Goal: Task Accomplishment & Management: Manage account settings

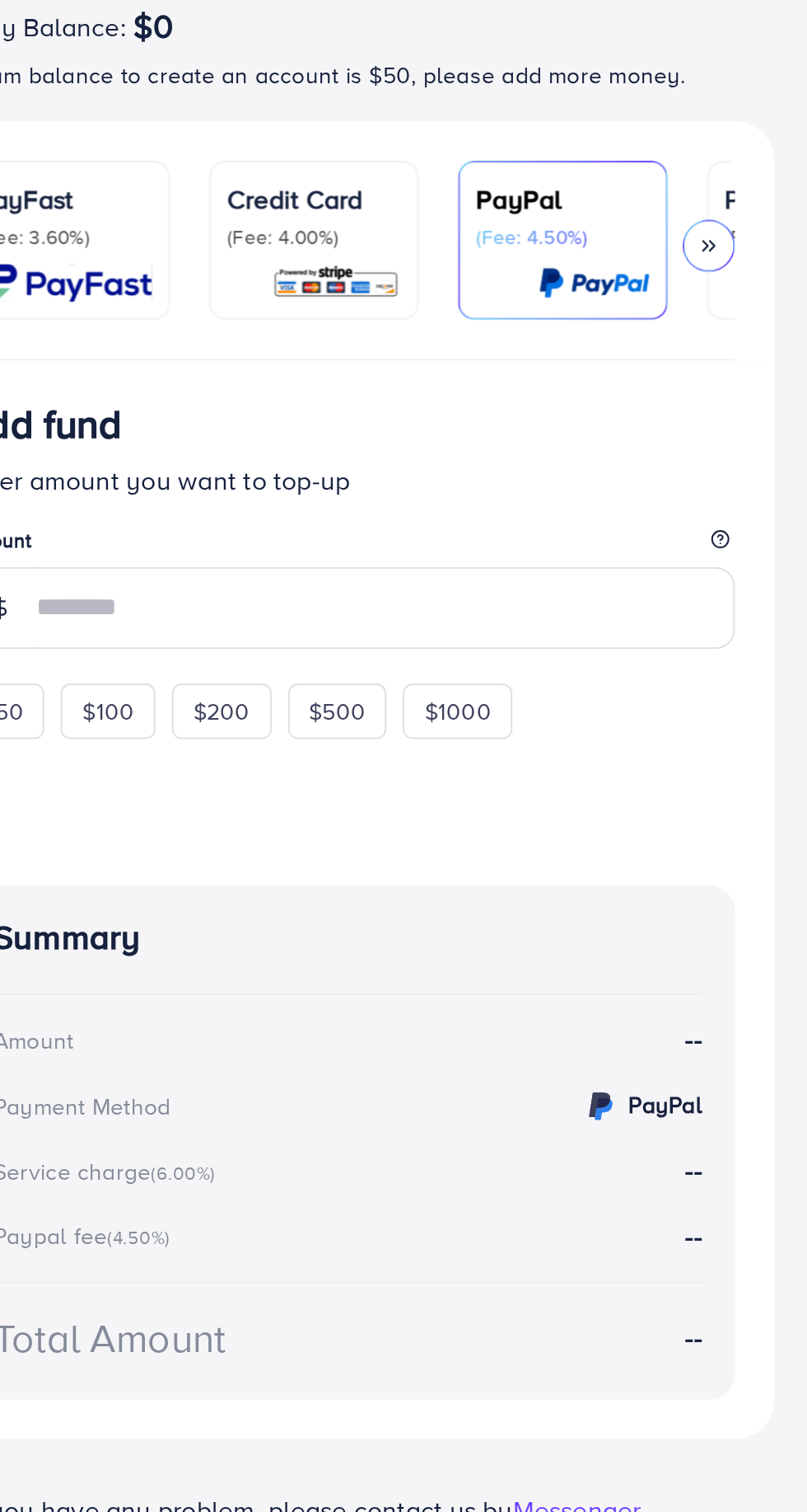
click at [745, 316] on icon at bounding box center [748, 317] width 12 height 12
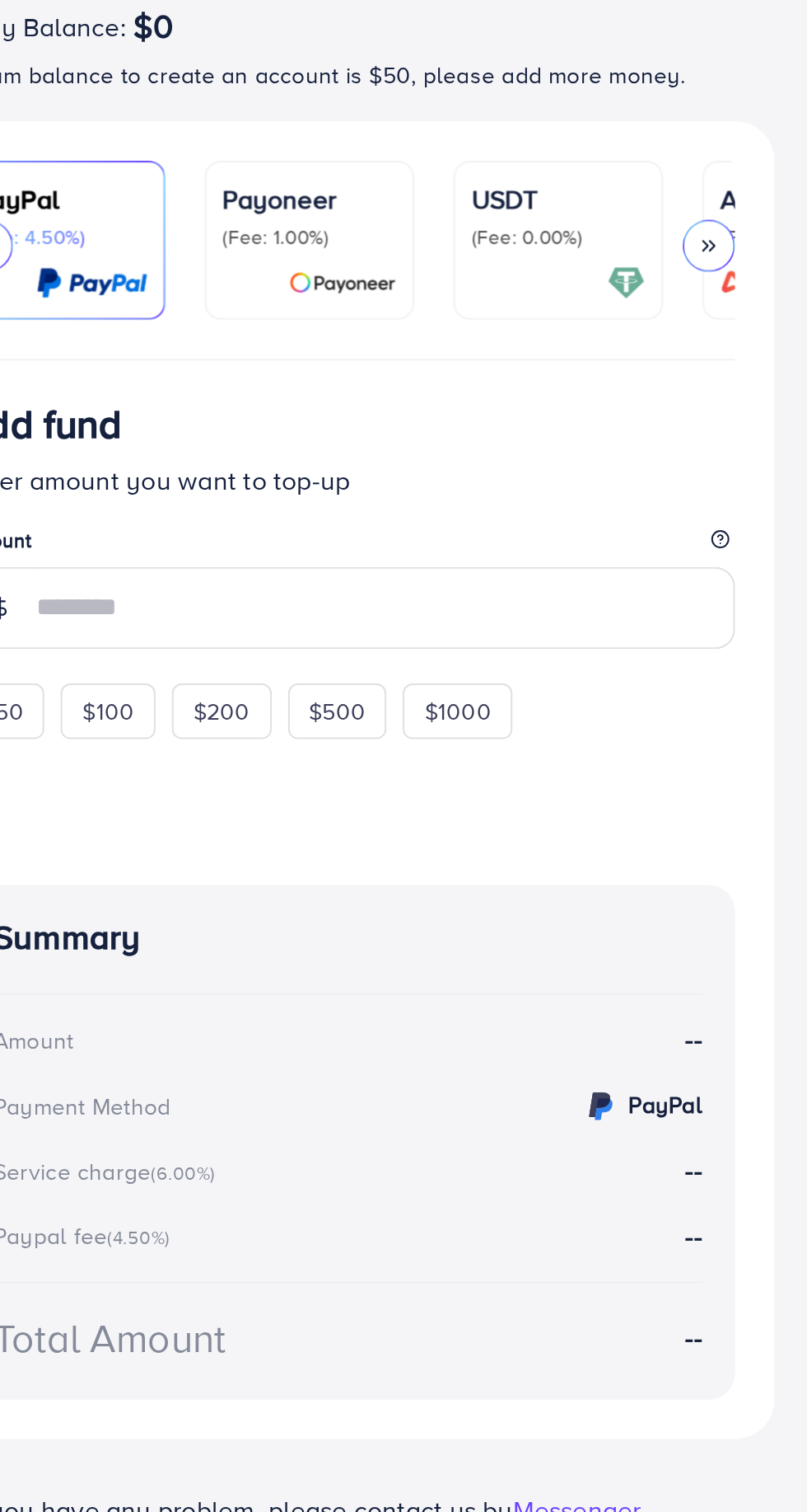
scroll to position [0, 342]
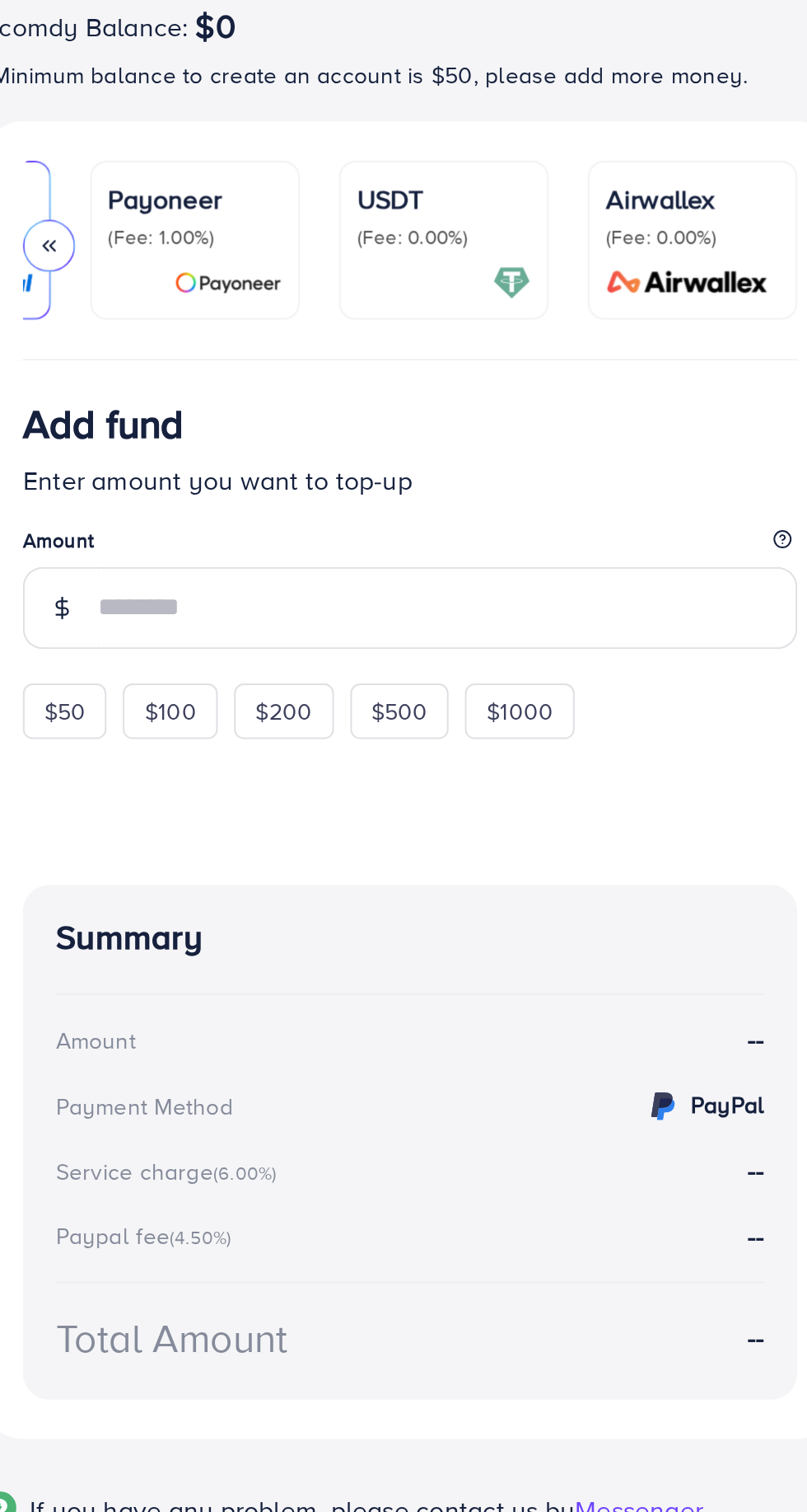
click at [587, 313] on p "(Fee: 0.00%)" at bounding box center [583, 312] width 87 height 13
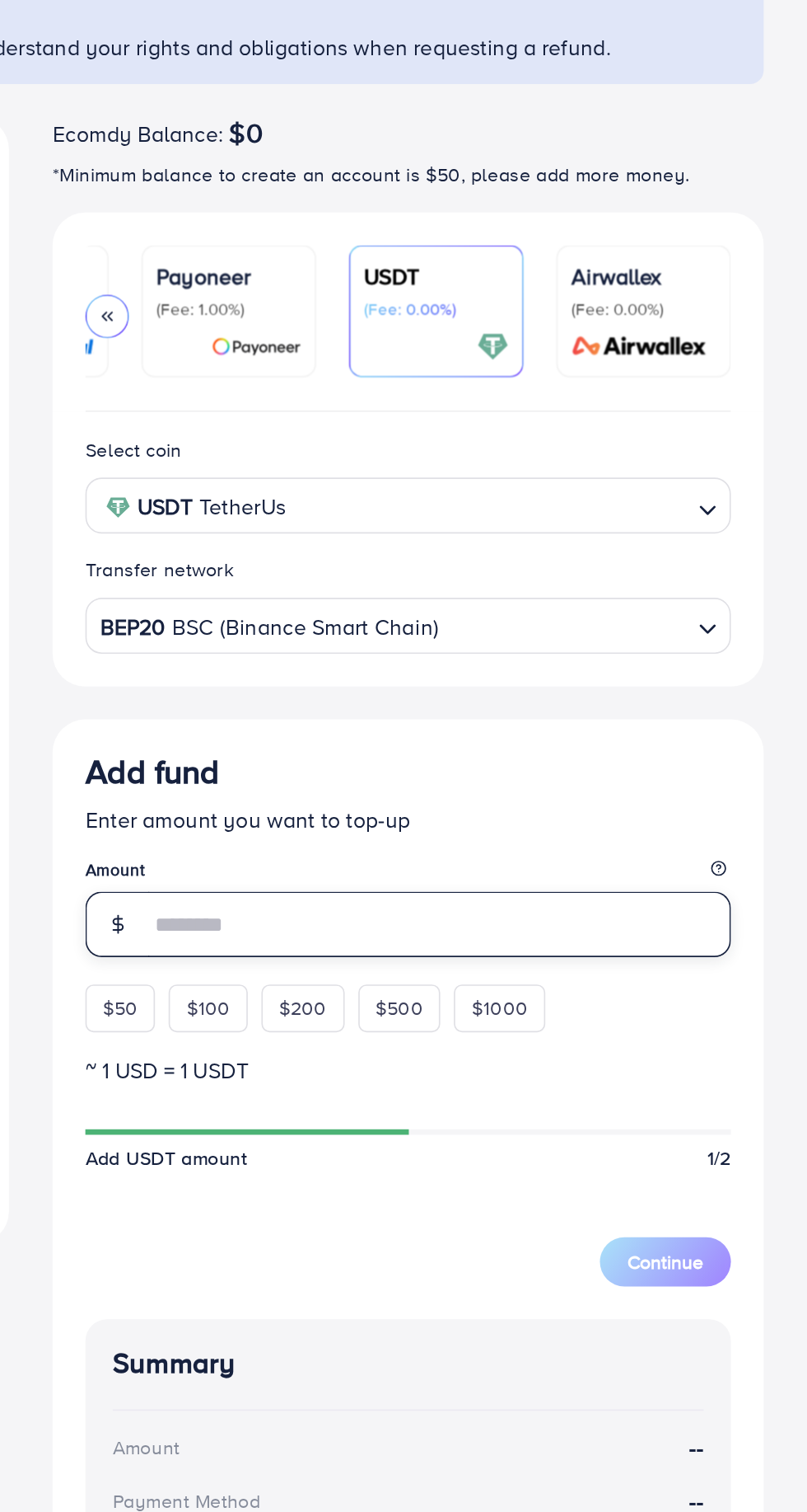
click at [466, 686] on input "number" at bounding box center [586, 684] width 352 height 39
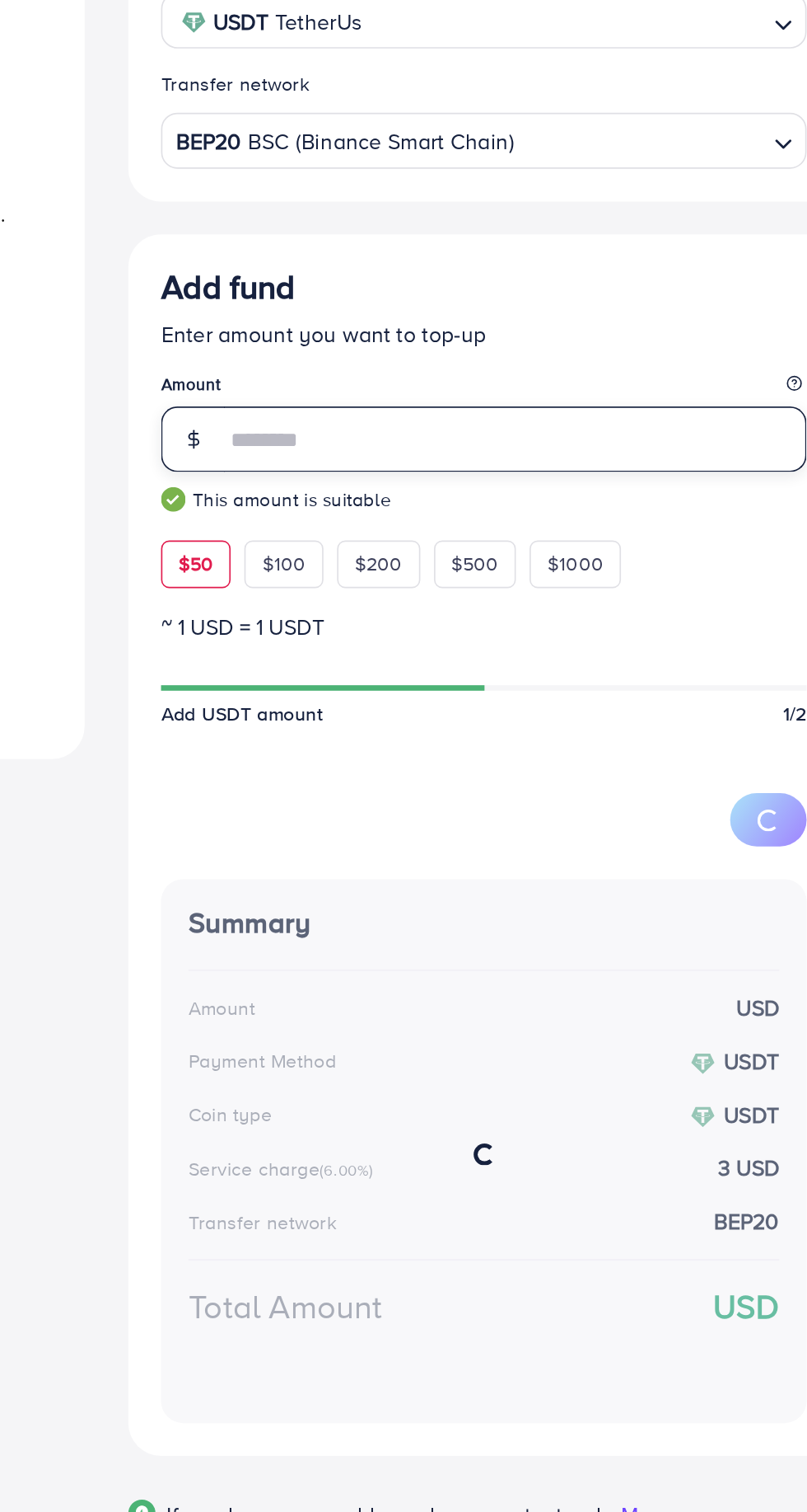
type input "**"
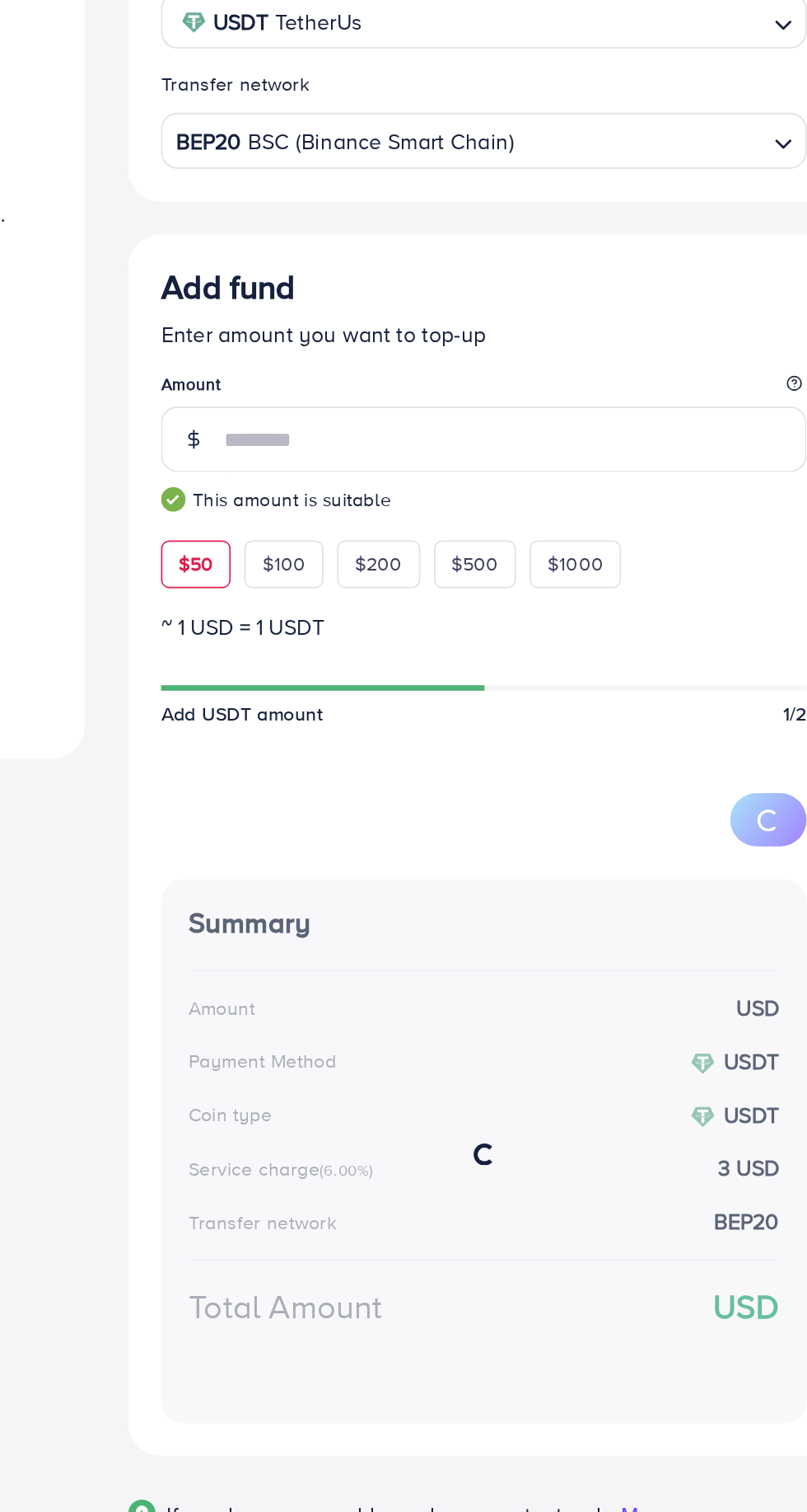
click at [394, 761] on span "$50" at bounding box center [392, 758] width 21 height 17
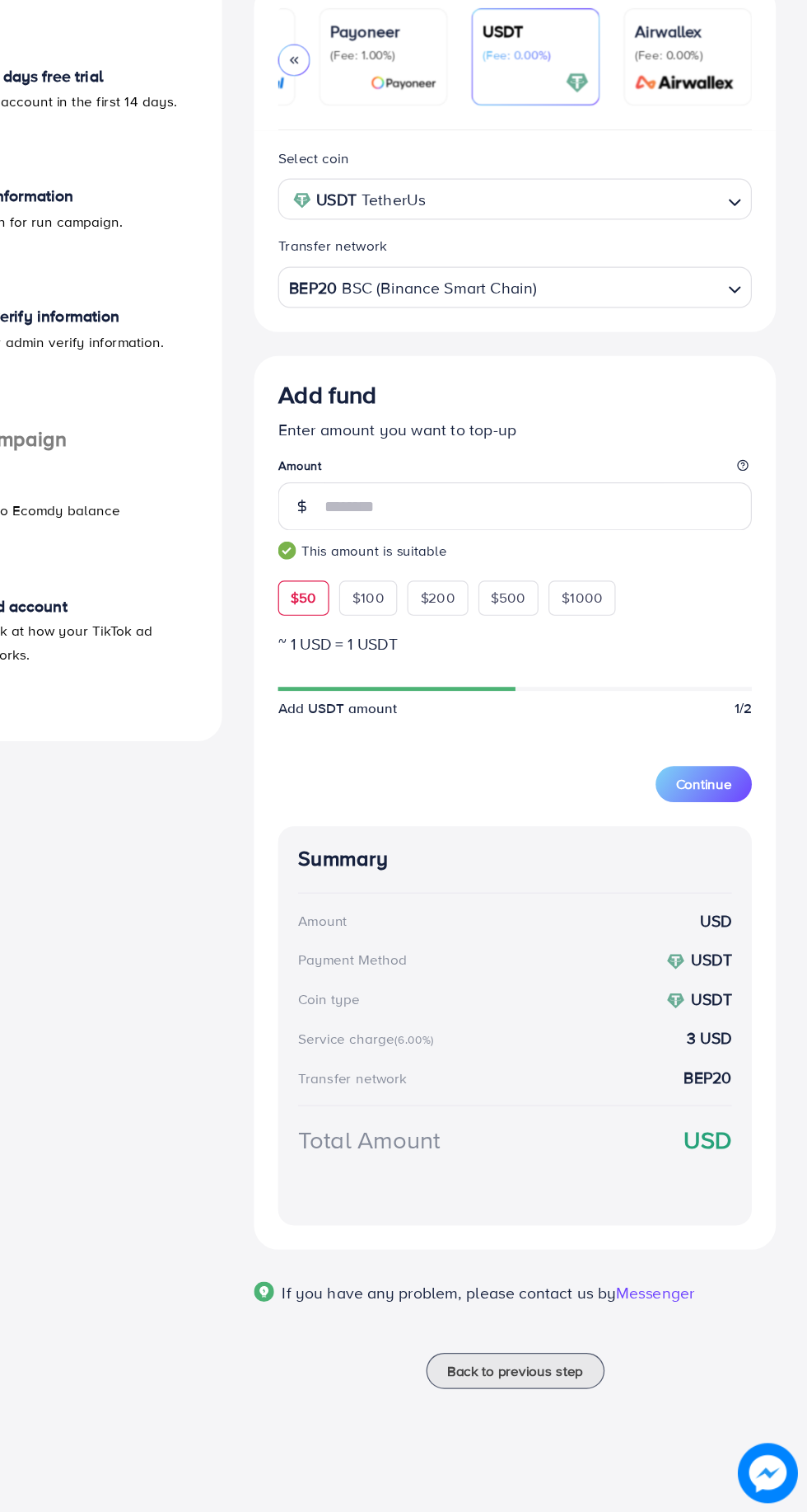
click at [712, 921] on span "Continue" at bounding box center [721, 912] width 46 height 17
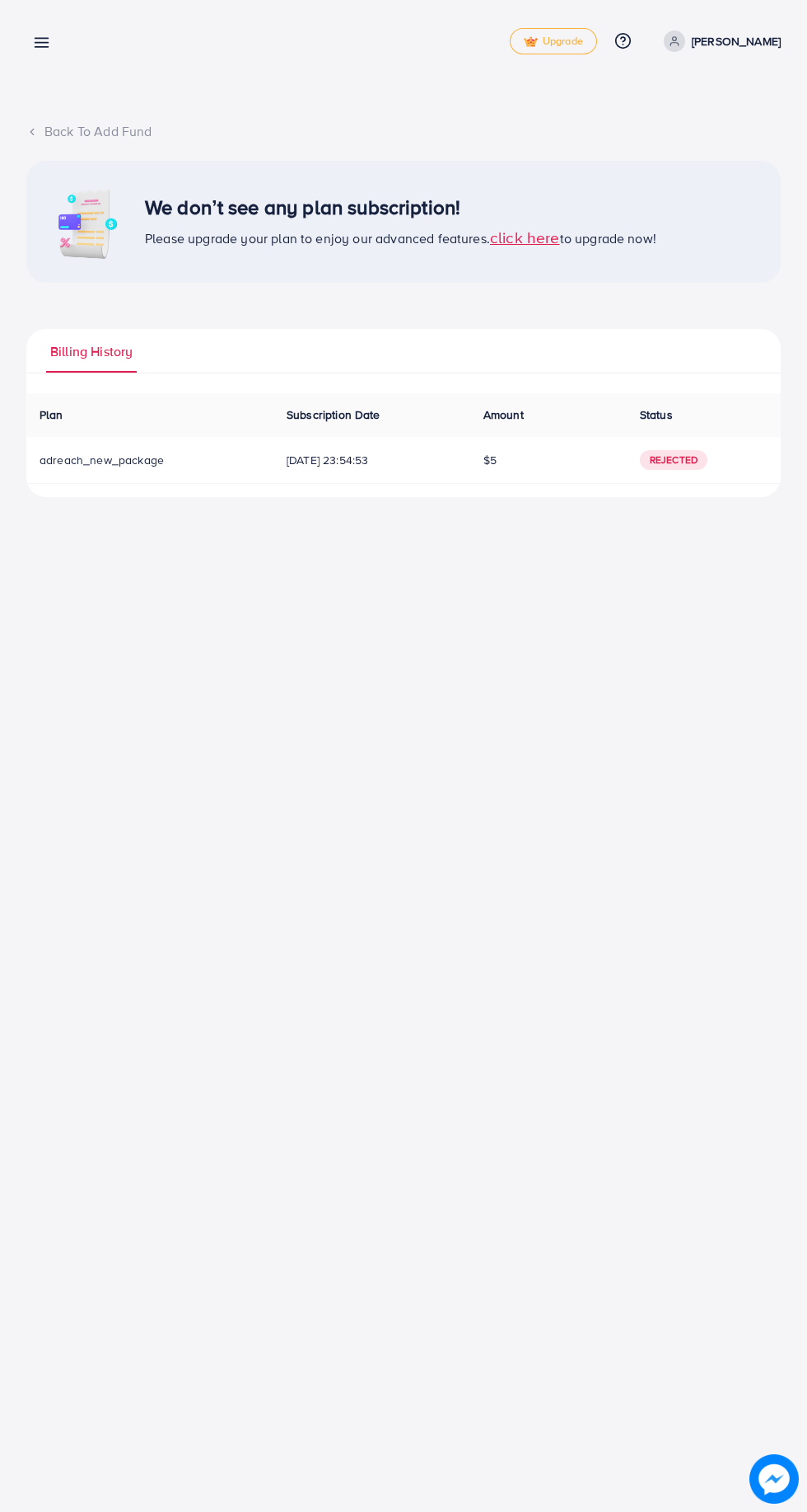
click at [509, 234] on span "click here" at bounding box center [525, 237] width 70 height 23
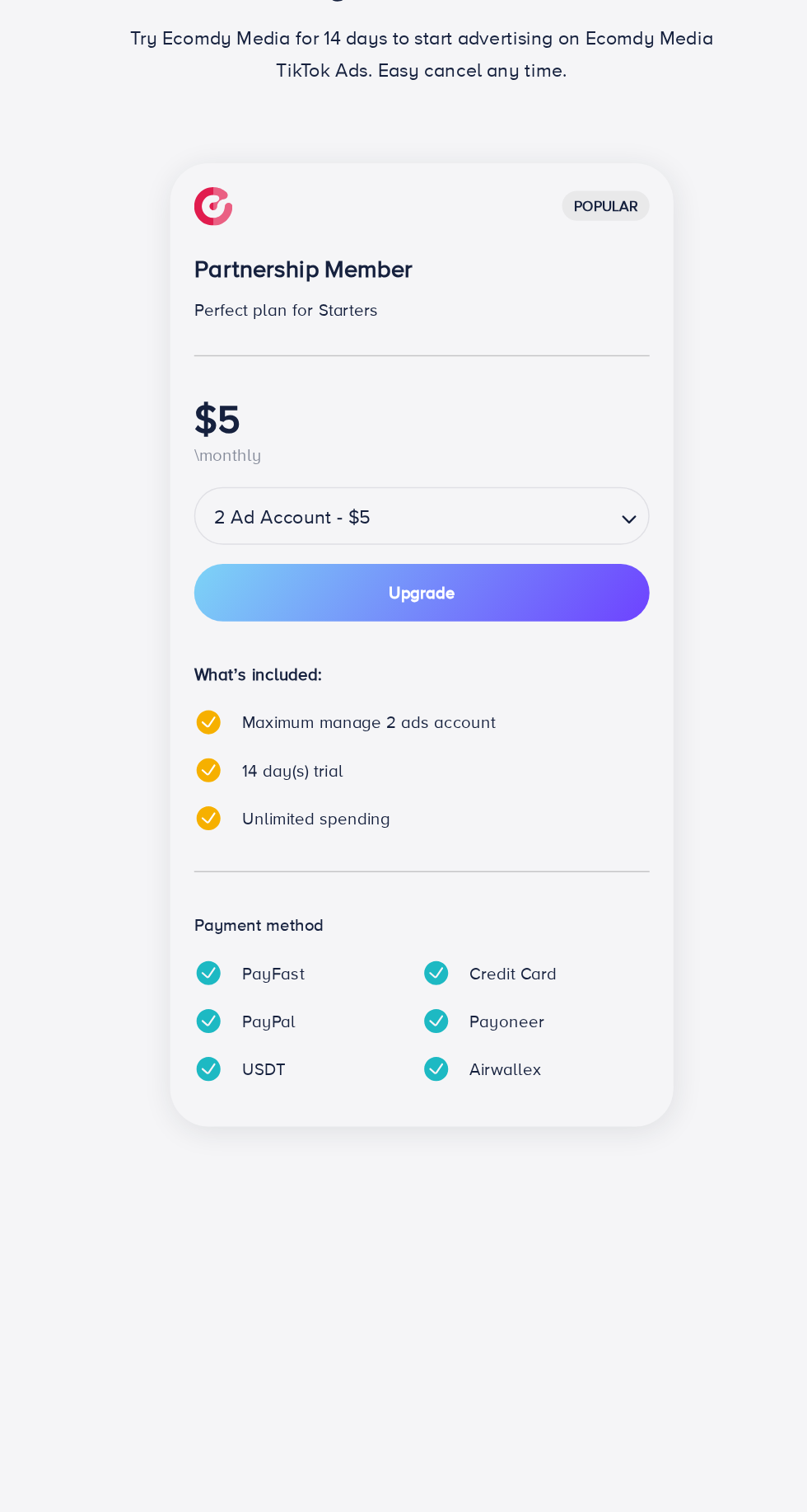
click at [521, 546] on input "Search for option" at bounding box center [454, 545] width 160 height 28
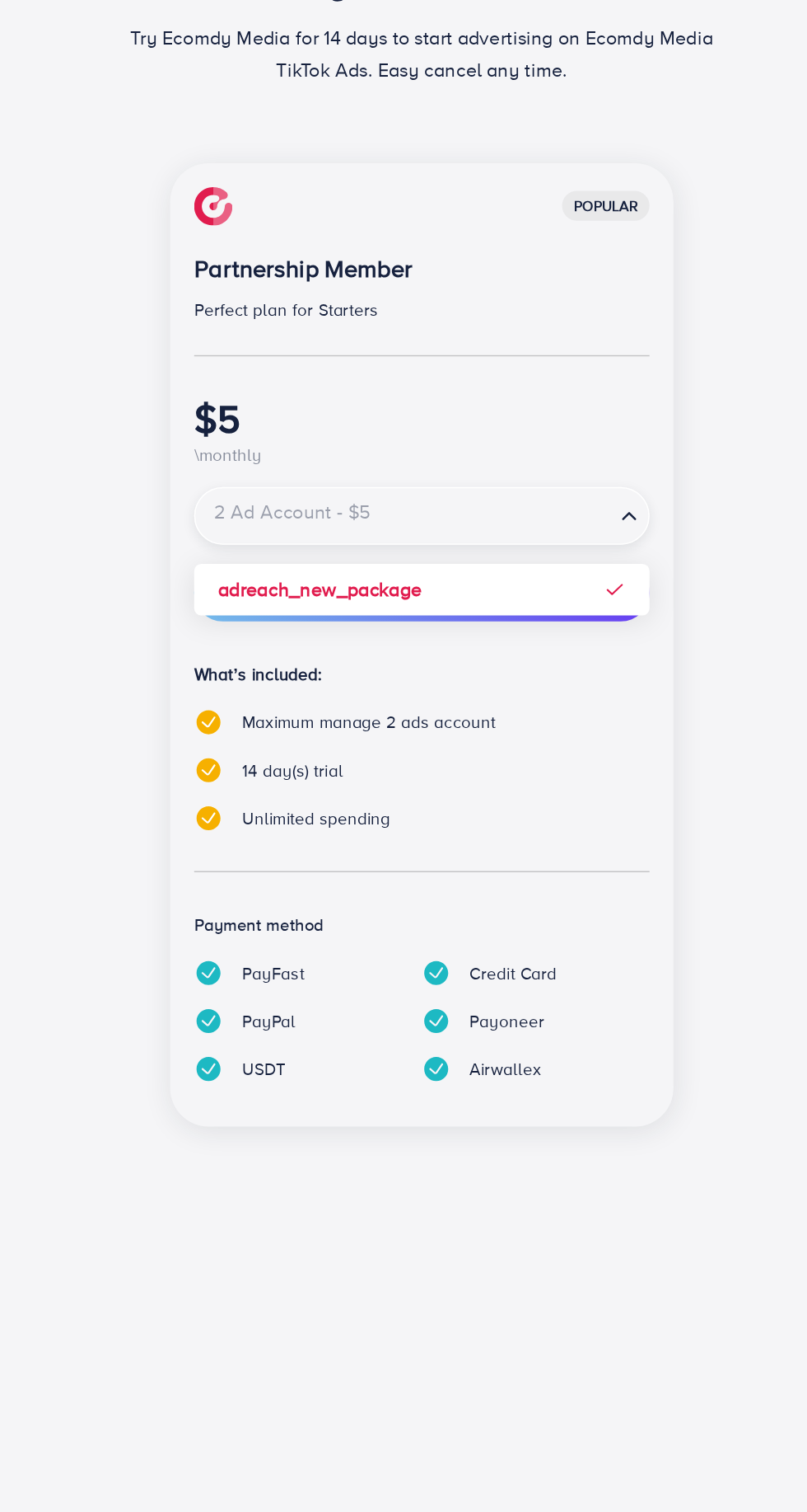
click at [444, 593] on div "popular Partnership Member Perfect plan for Starters $5 \monthly 2 Ad Account -…" at bounding box center [404, 634] width 346 height 663
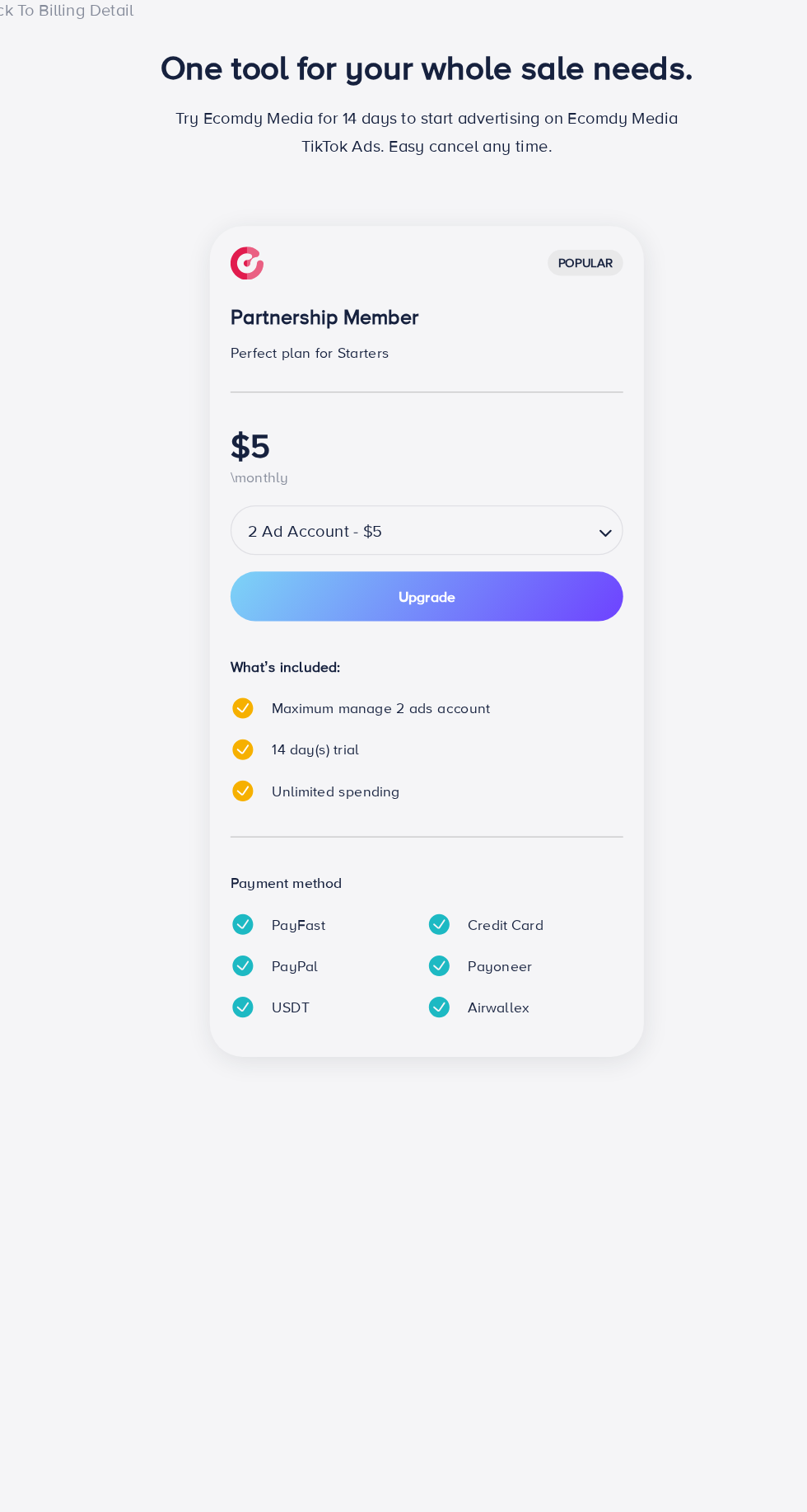
click at [446, 597] on button "Upgrade" at bounding box center [404, 598] width 313 height 39
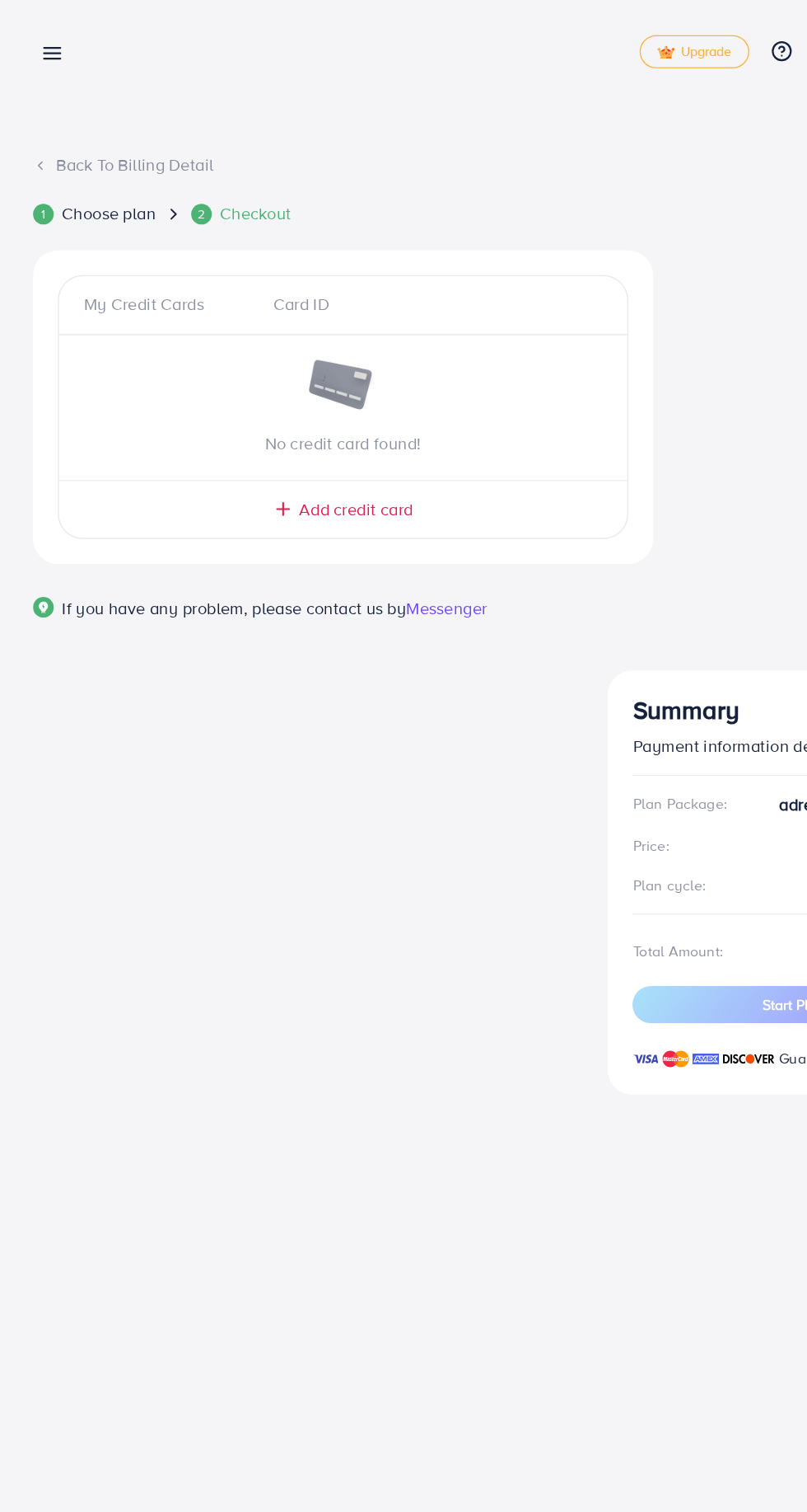
click at [289, 403] on span "Add credit card" at bounding box center [283, 405] width 91 height 19
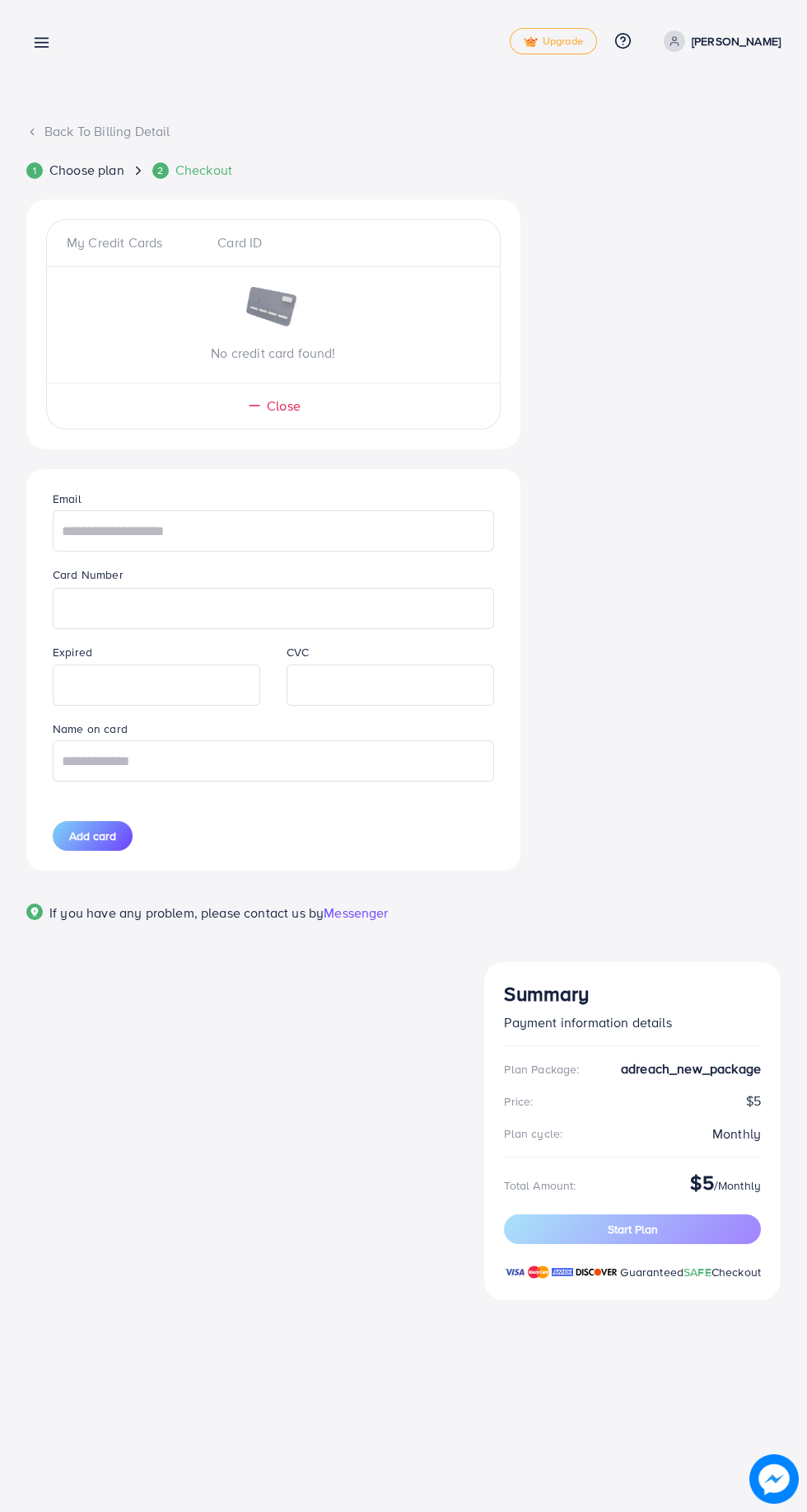
click at [32, 131] on icon at bounding box center [32, 132] width 12 height 12
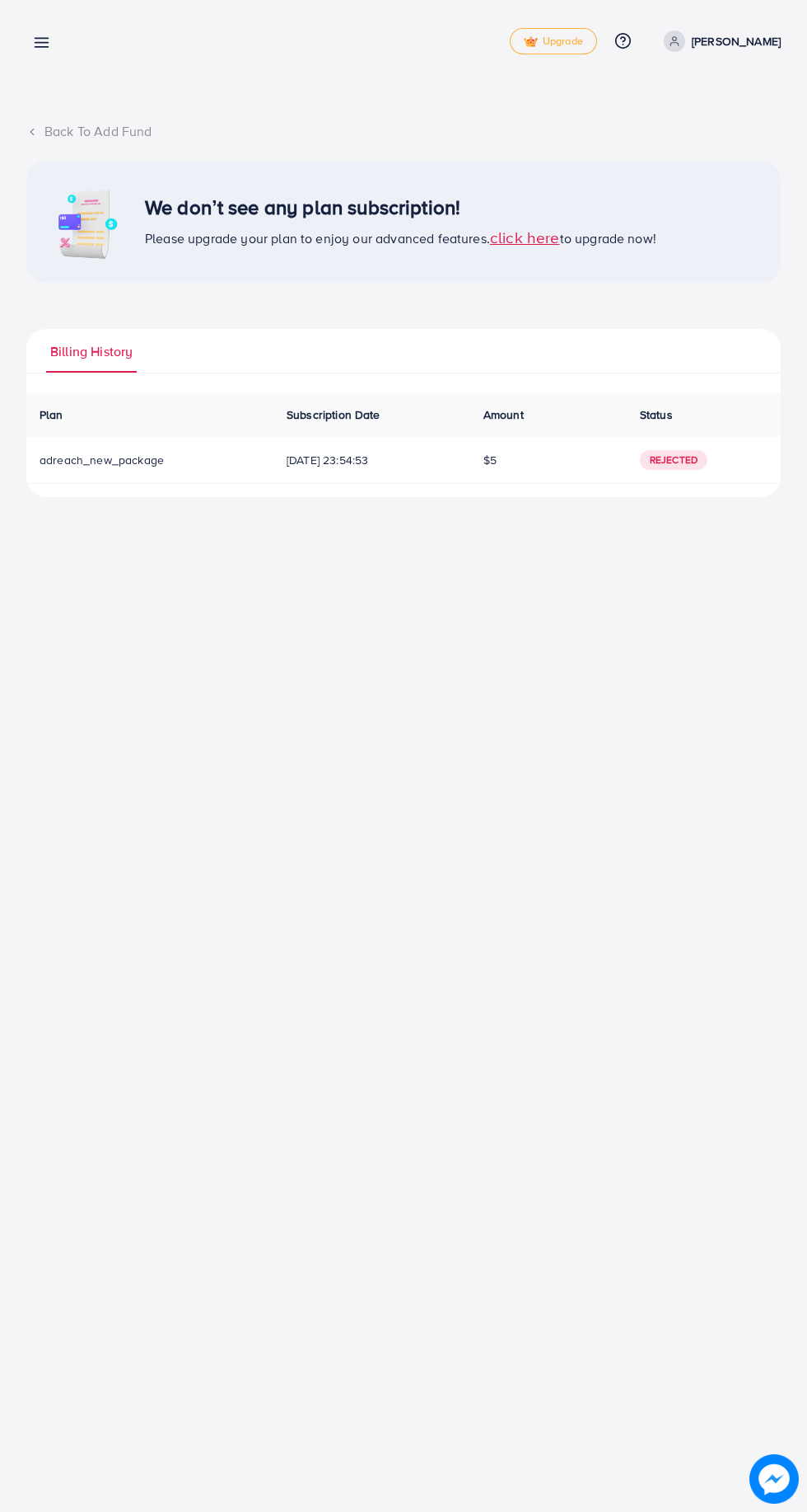
click at [41, 39] on line at bounding box center [41, 39] width 13 height 0
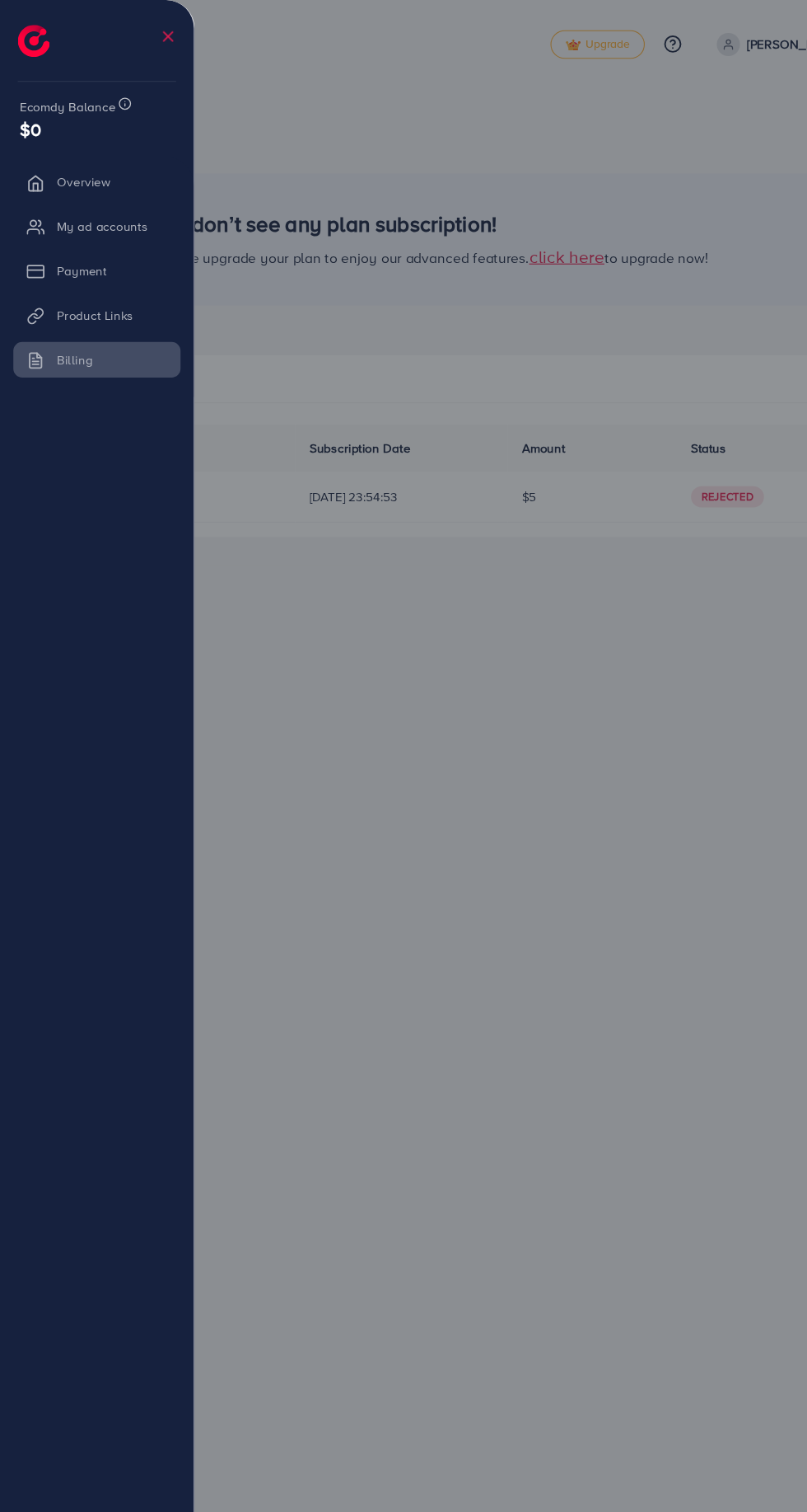
click at [97, 216] on li "My ad accounts" at bounding box center [90, 209] width 180 height 33
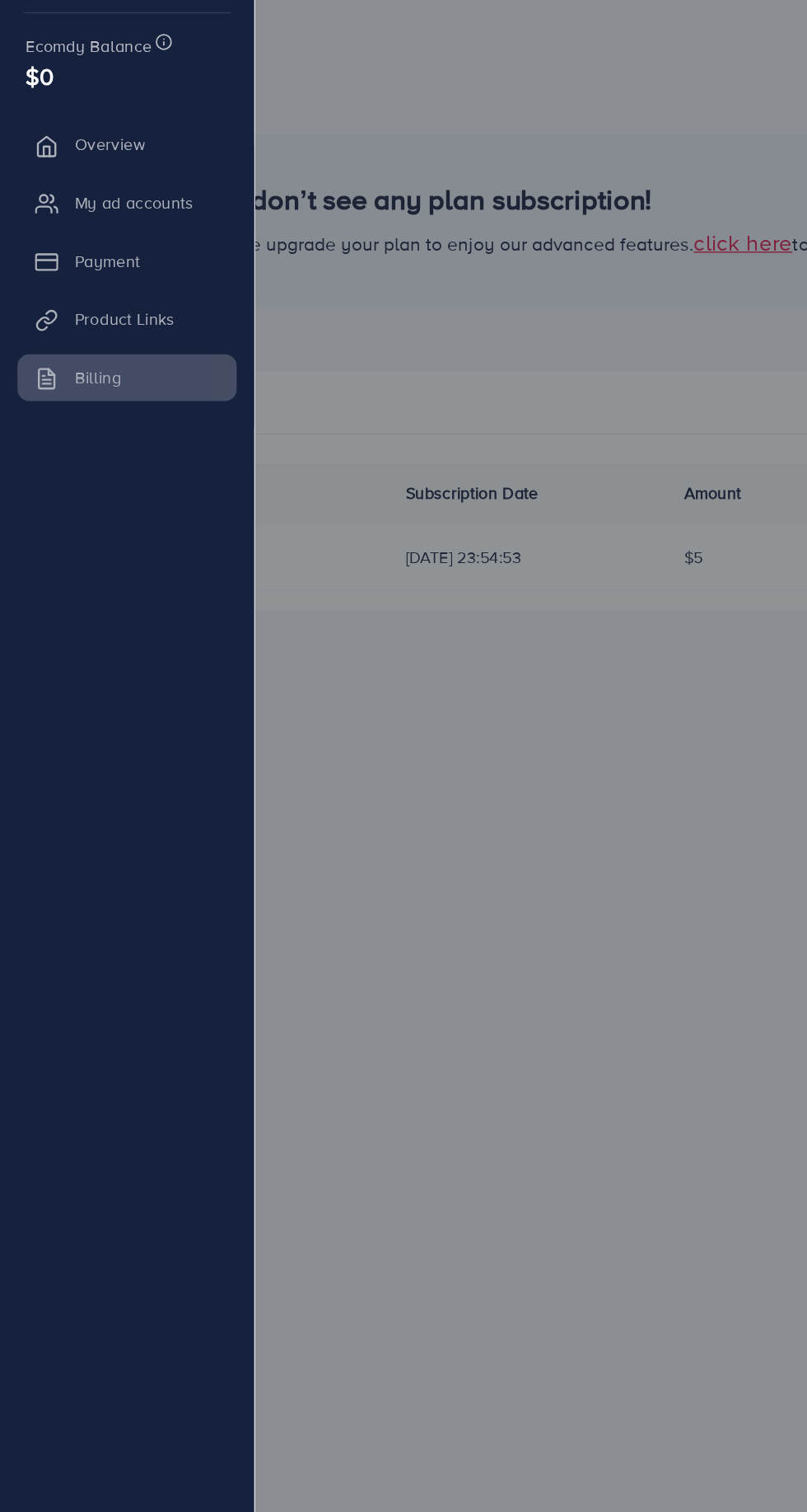
click at [78, 251] on li "Payment" at bounding box center [90, 251] width 180 height 33
click at [368, 159] on div at bounding box center [403, 907] width 807 height 1814
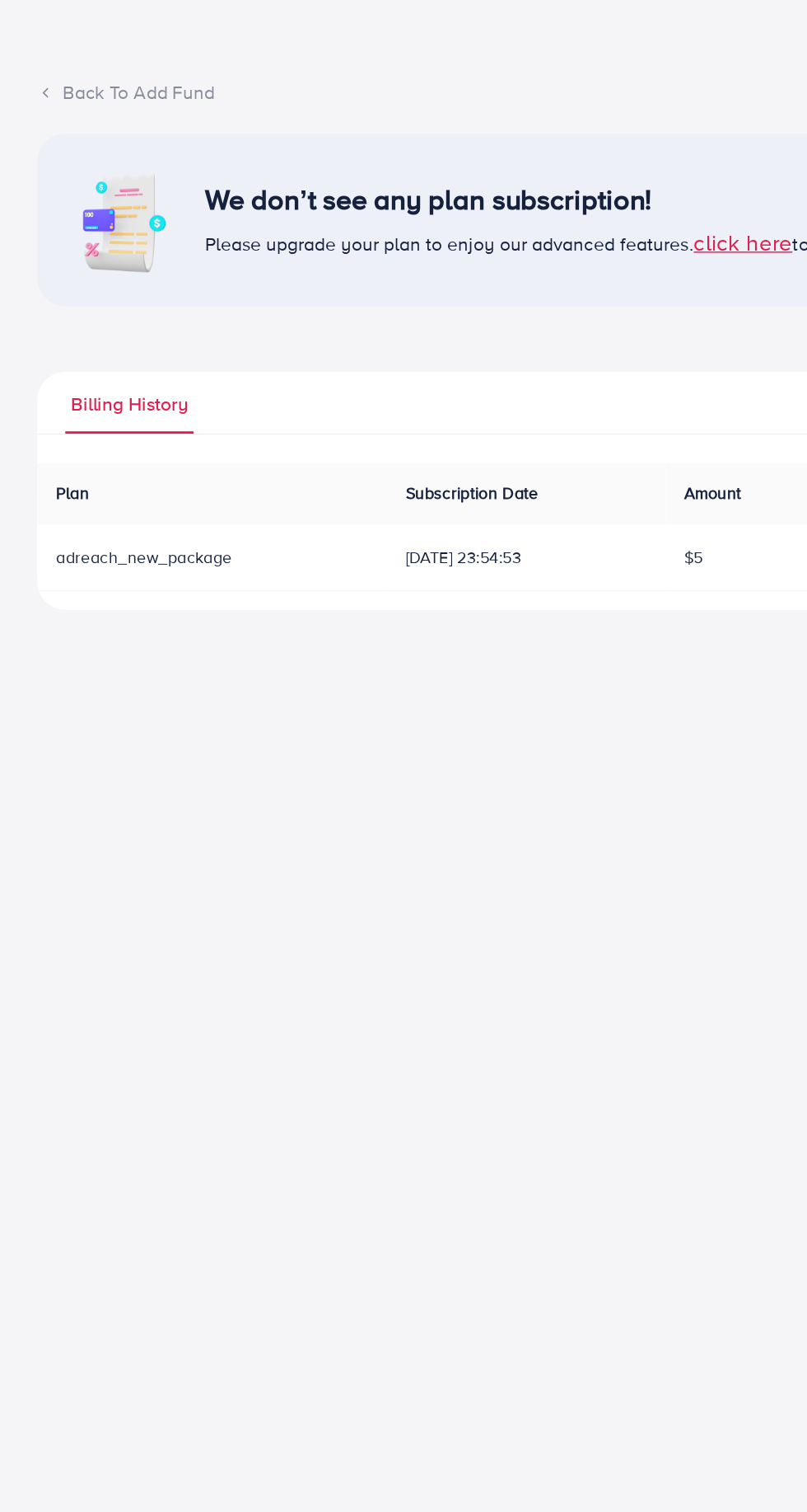
click at [18, 102] on div "Back To Add Fund We don’t see any plan subscription! Please upgrade your plan t…" at bounding box center [403, 261] width 807 height 524
click at [44, 129] on div "Back To Add Fund" at bounding box center [403, 131] width 754 height 19
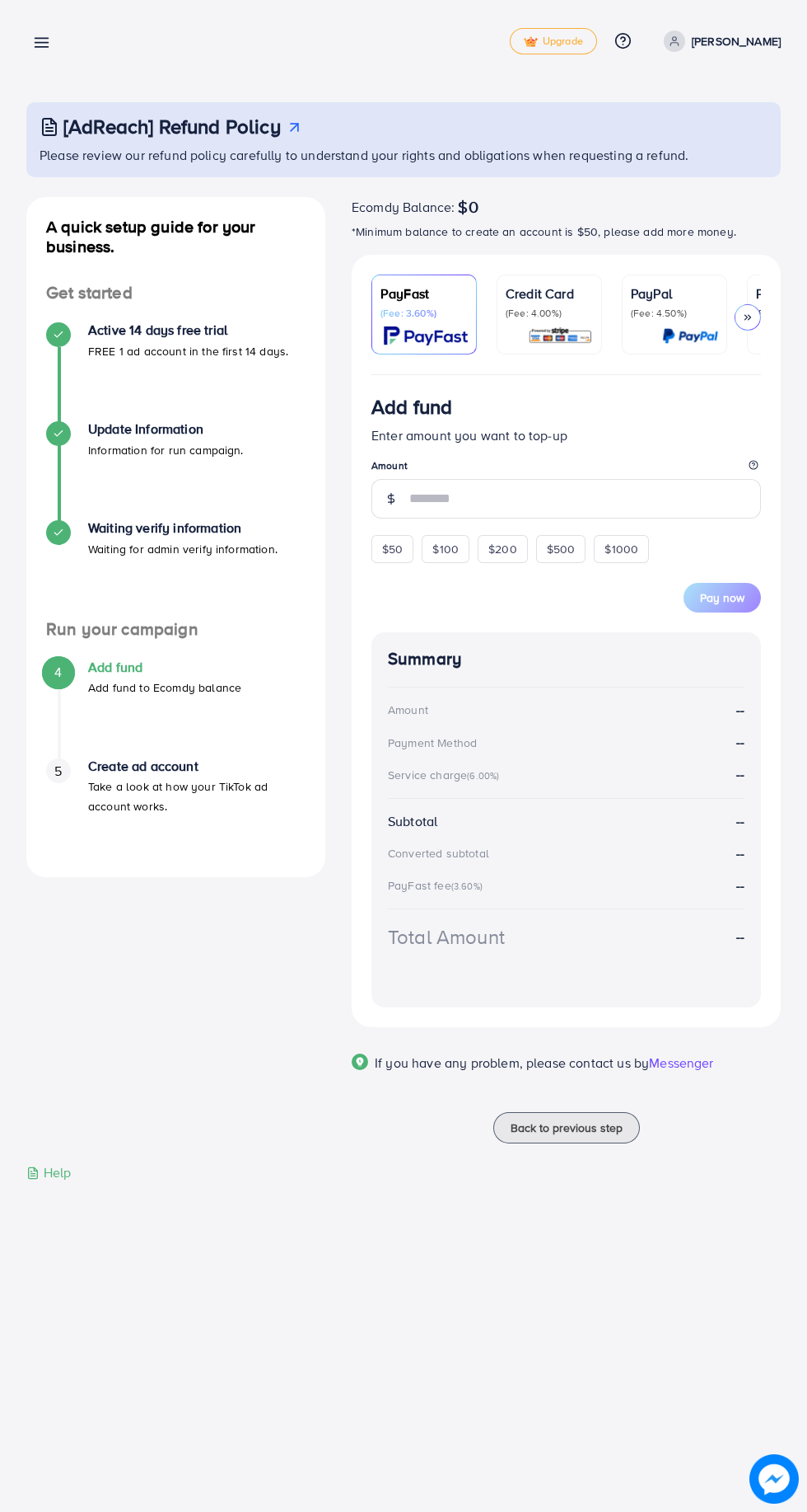
click at [46, 47] on line at bounding box center [41, 47] width 13 height 0
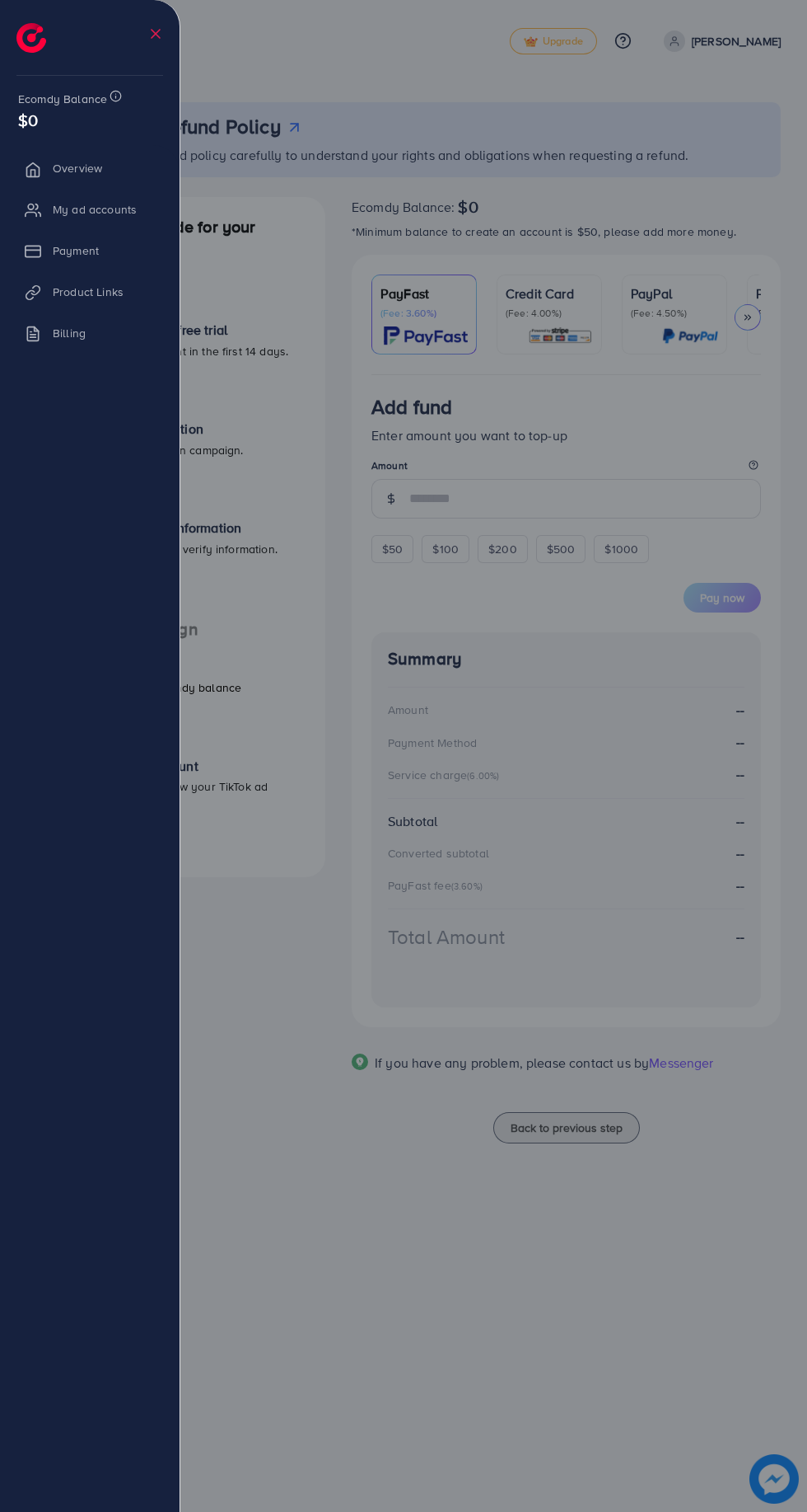
click at [66, 106] on span "Ecomdy Balance" at bounding box center [63, 99] width 89 height 17
click at [110, 181] on li "Overview" at bounding box center [90, 168] width 180 height 33
click at [98, 184] on li "Overview" at bounding box center [90, 168] width 180 height 33
click at [344, 1271] on div at bounding box center [403, 907] width 807 height 1814
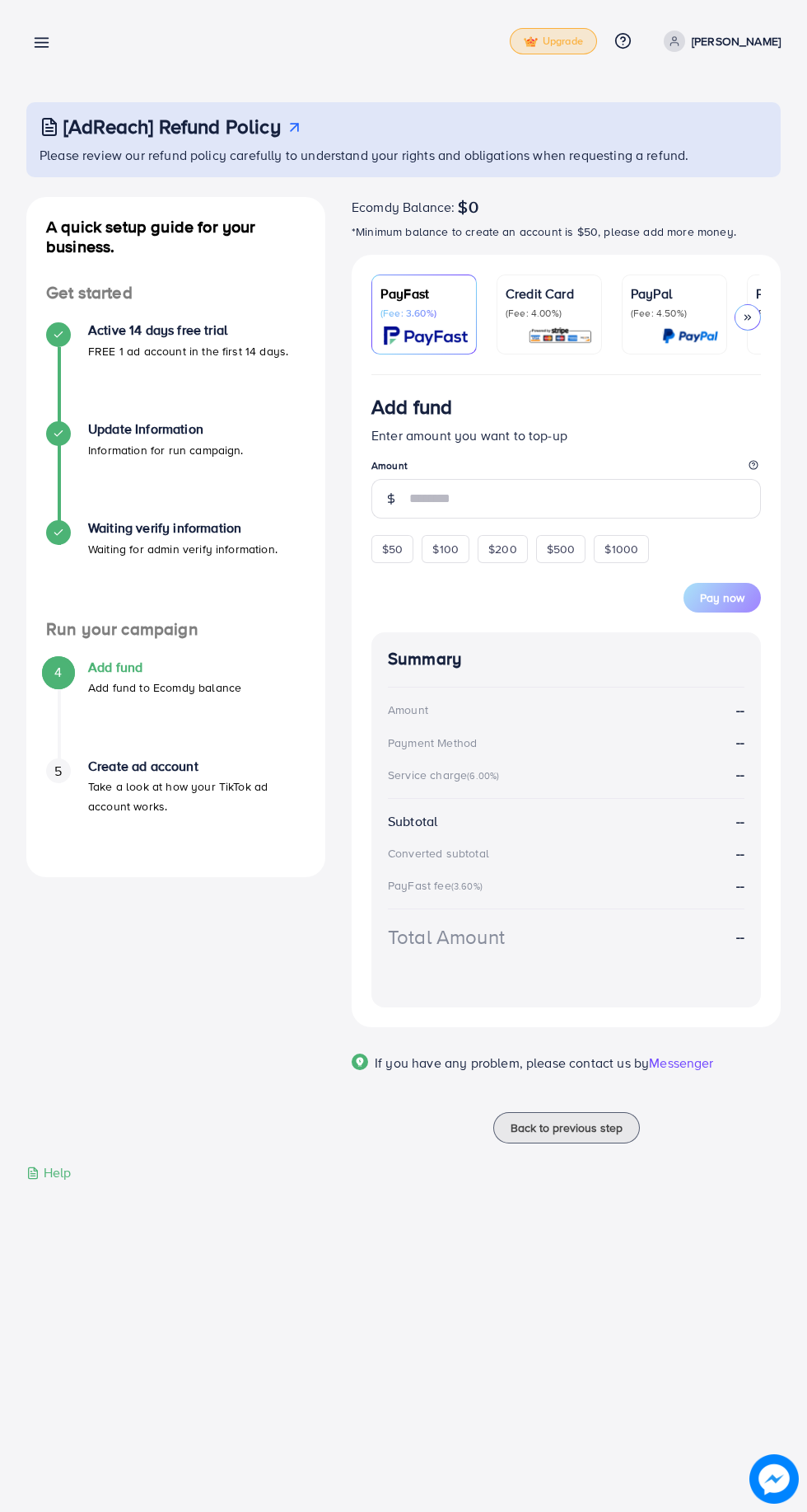
click at [569, 38] on span "Upgrade" at bounding box center [554, 41] width 60 height 13
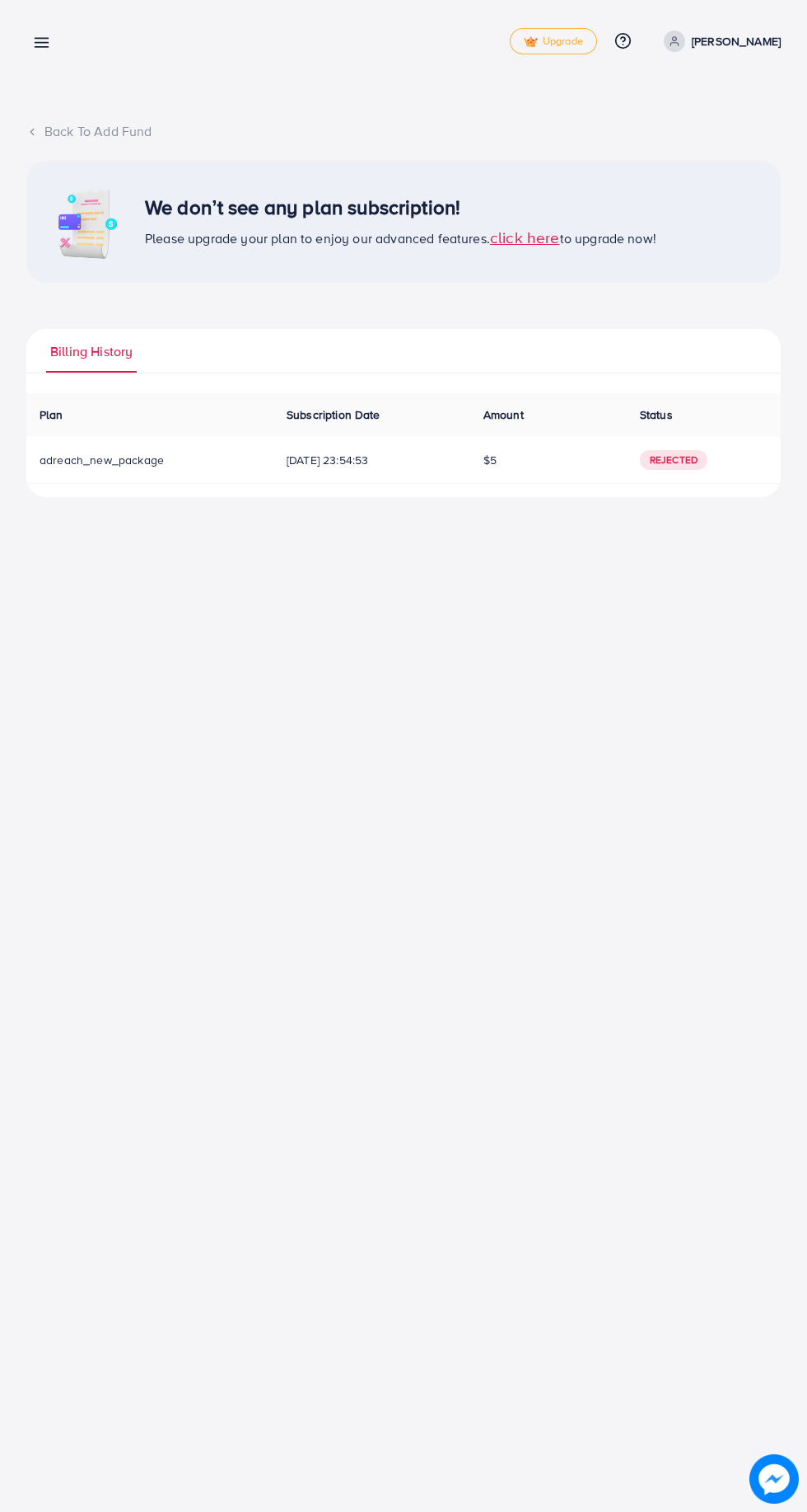
click at [53, 130] on div "Back To Add Fund" at bounding box center [403, 131] width 754 height 19
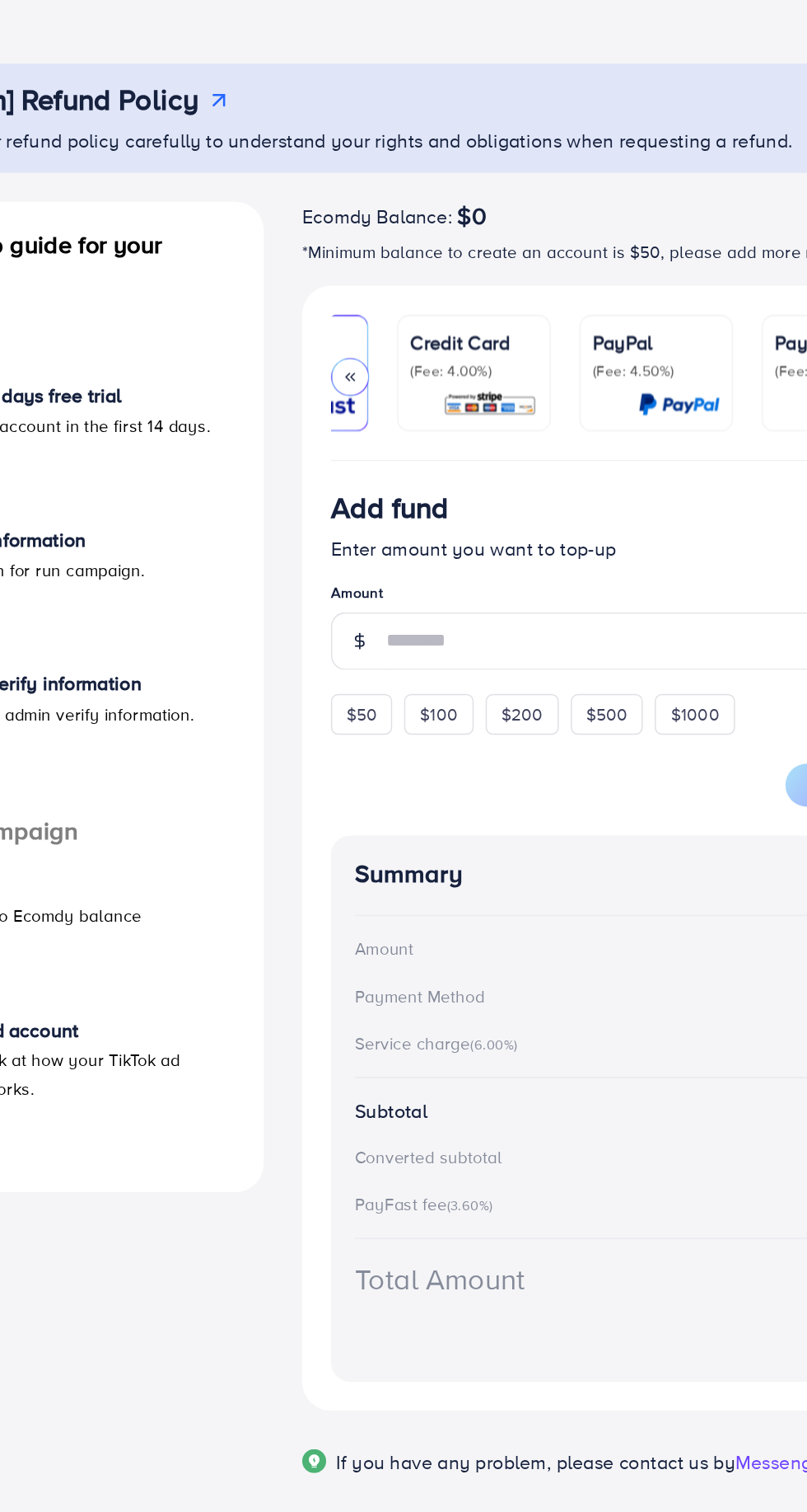
scroll to position [0, 70]
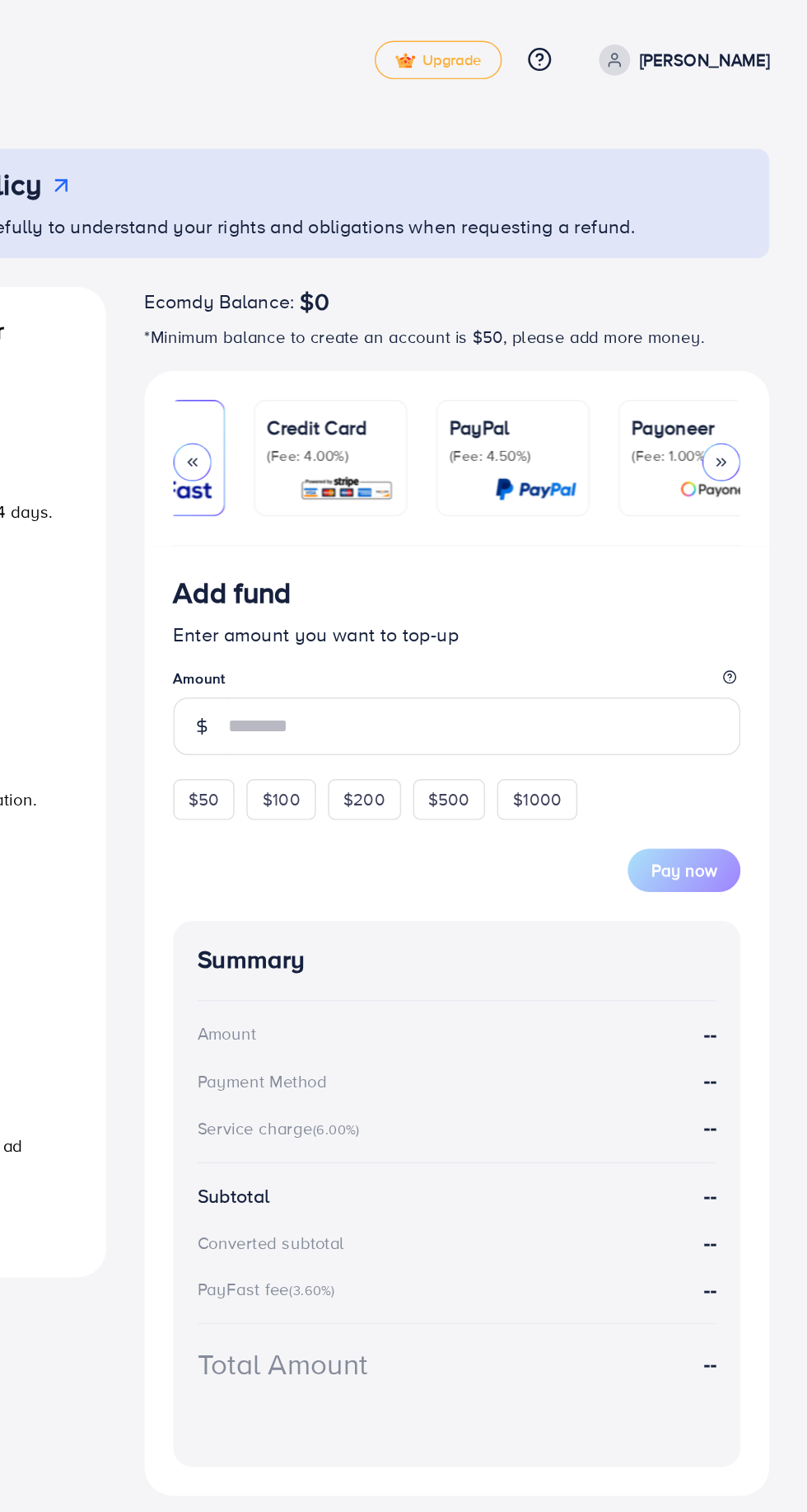
click at [709, 38] on p "[PERSON_NAME]" at bounding box center [736, 41] width 89 height 20
click at [631, 34] on circle at bounding box center [623, 41] width 15 height 15
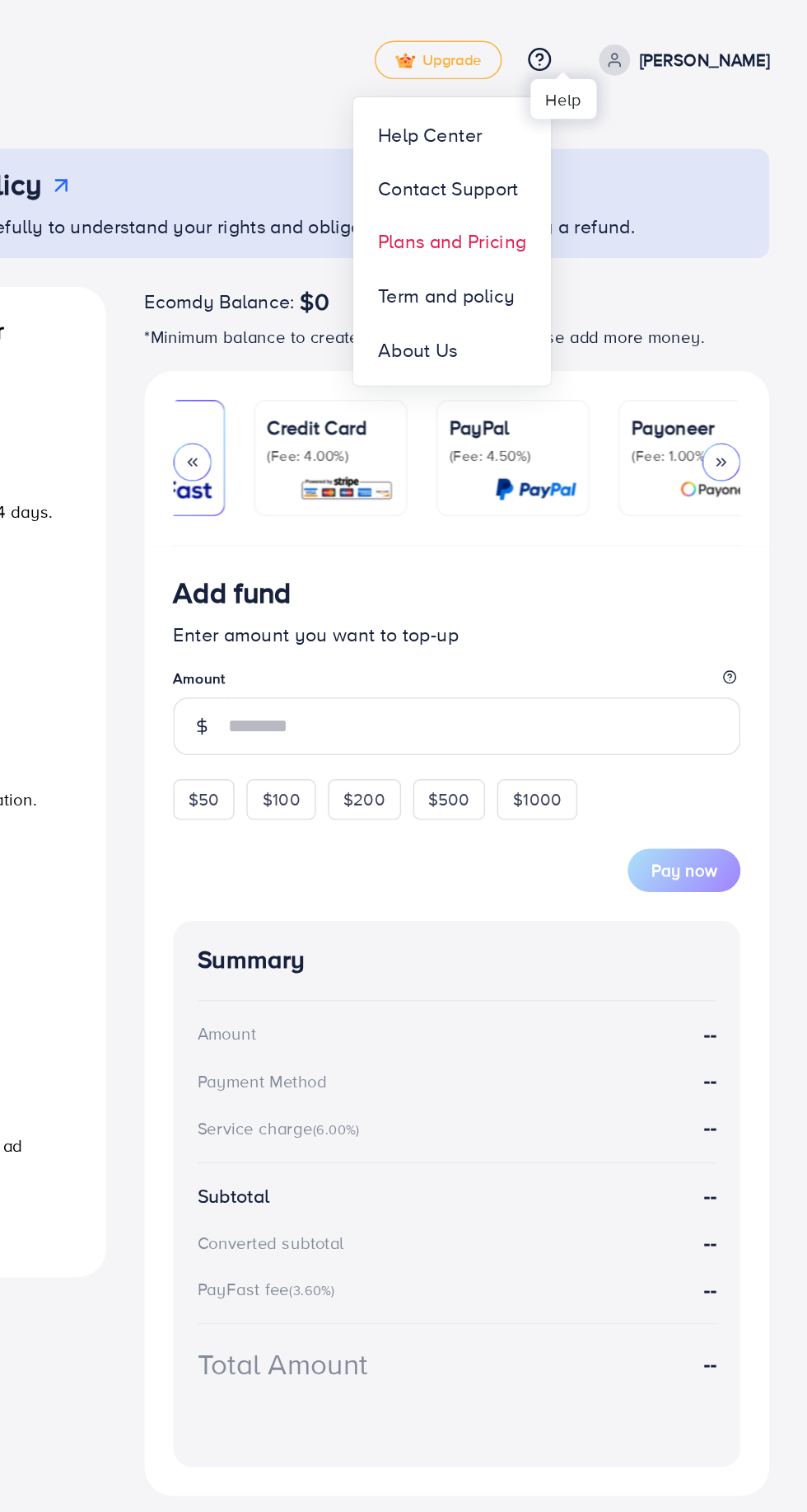
click at [592, 164] on span "Plans and Pricing" at bounding box center [563, 165] width 102 height 20
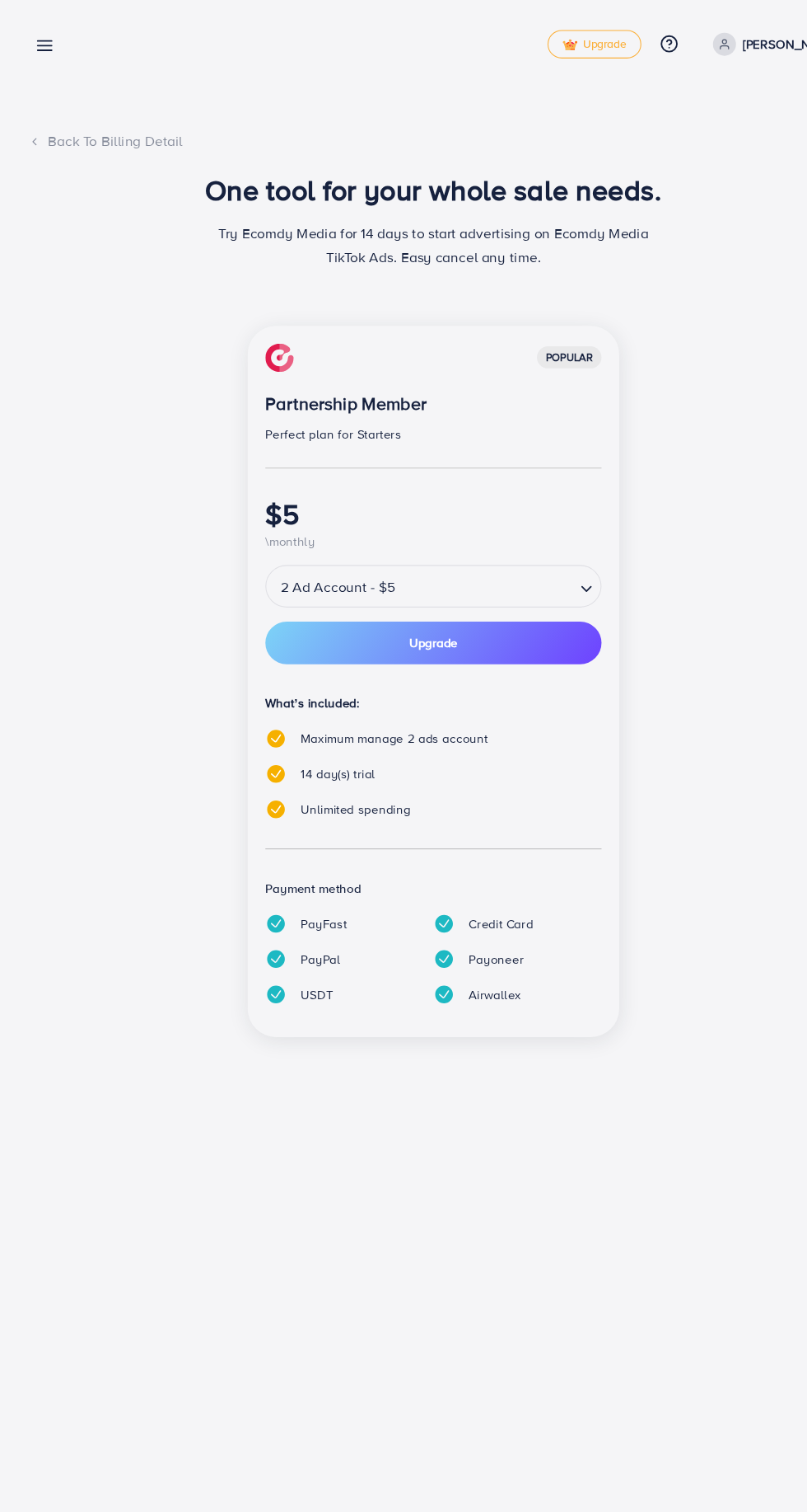
click at [490, 539] on input "Search for option" at bounding box center [454, 545] width 160 height 28
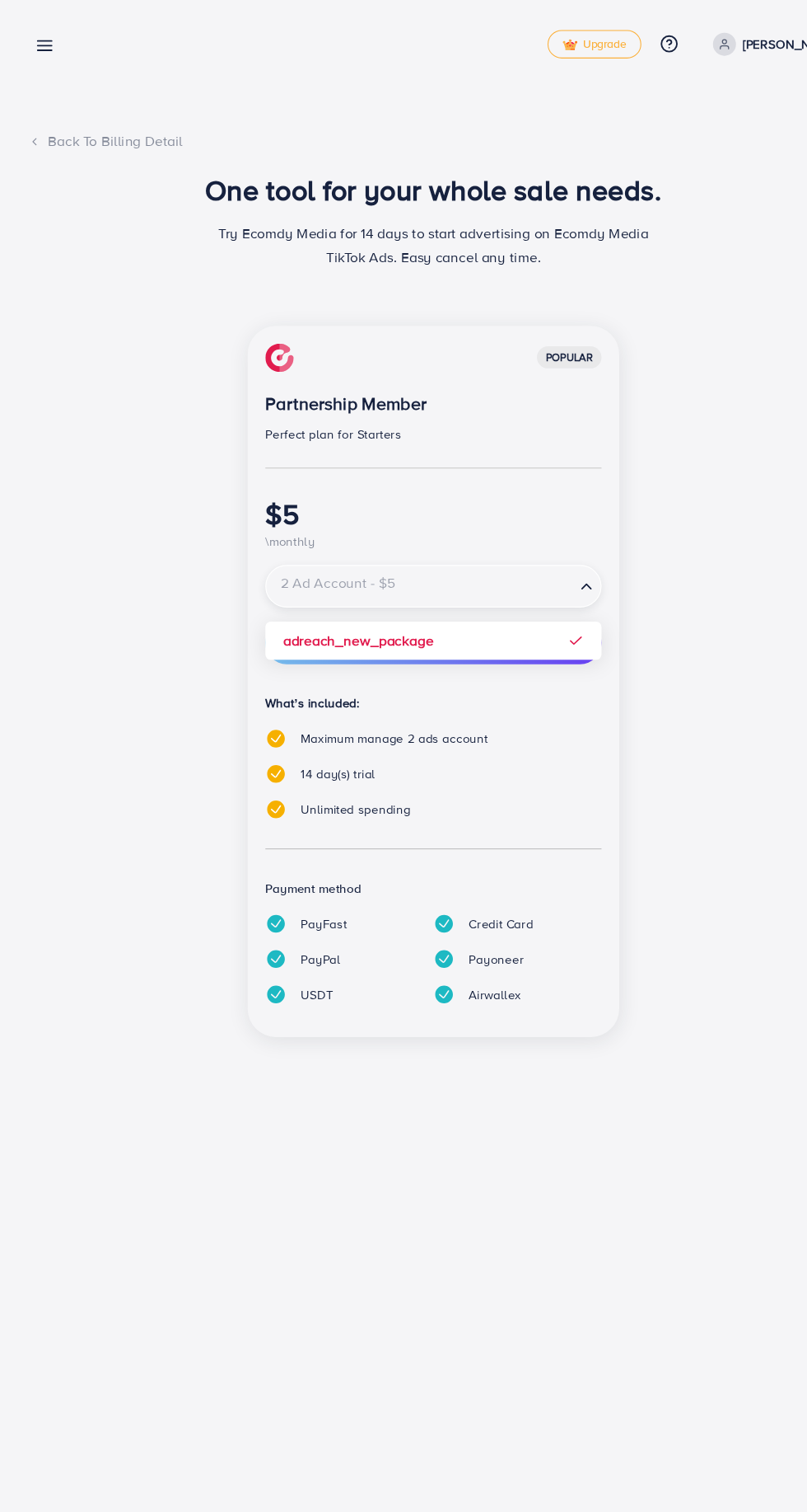
click at [452, 586] on div "popular Partnership Member Perfect plan for Starters $5 \monthly 2 Ad Account -…" at bounding box center [404, 634] width 346 height 663
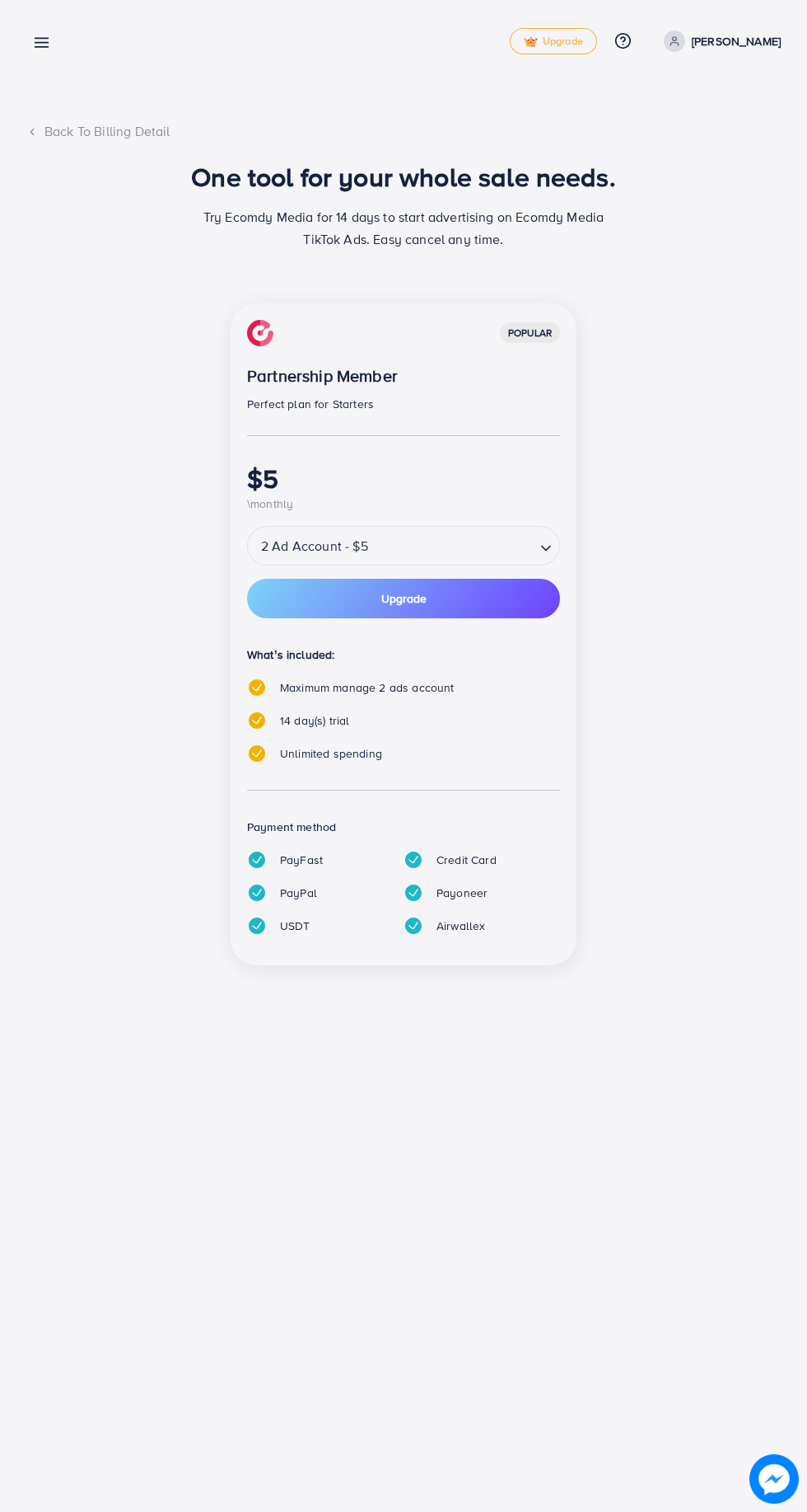
click at [34, 37] on icon at bounding box center [42, 43] width 18 height 18
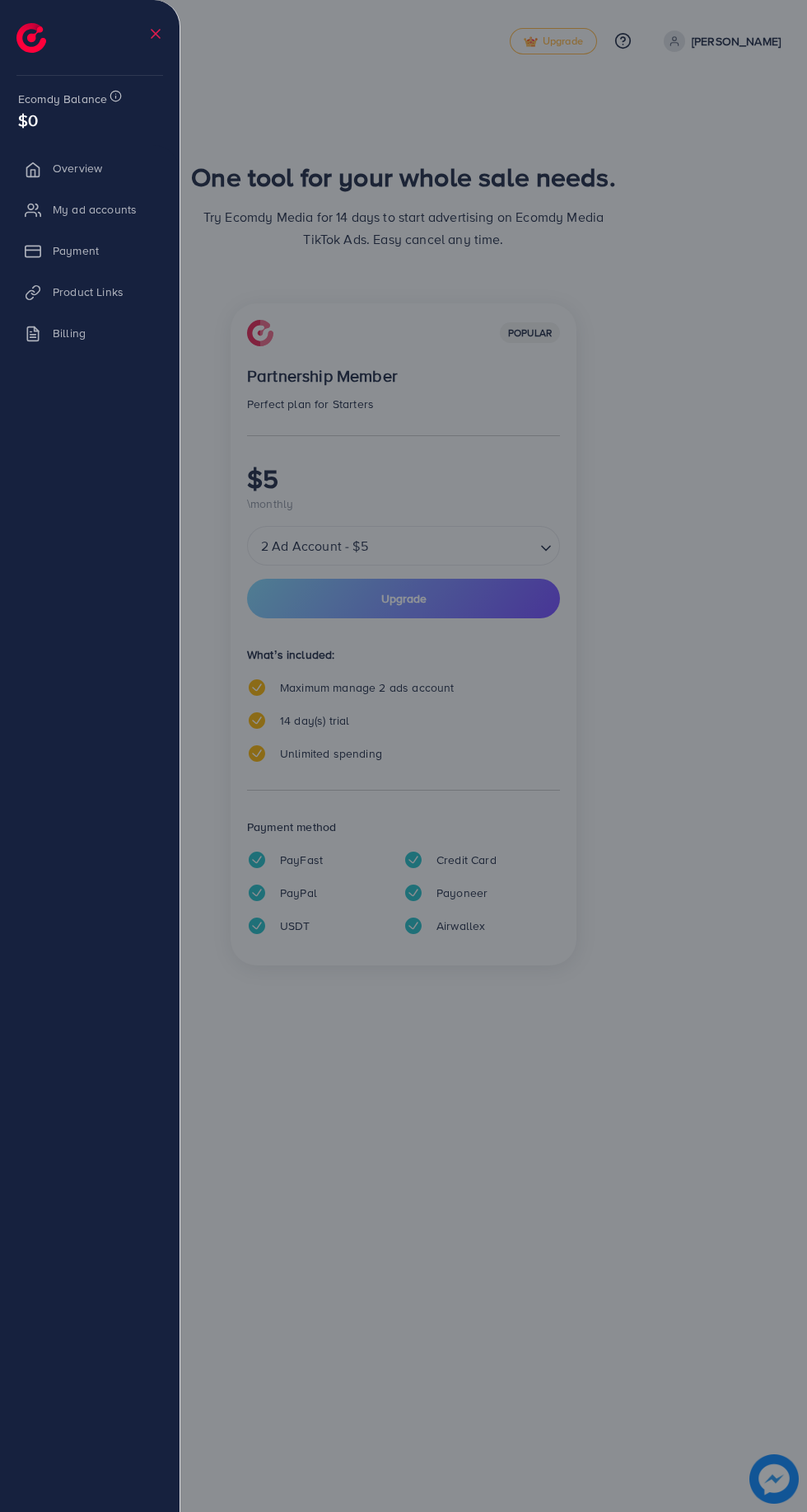
click at [731, 572] on div at bounding box center [403, 907] width 807 height 1814
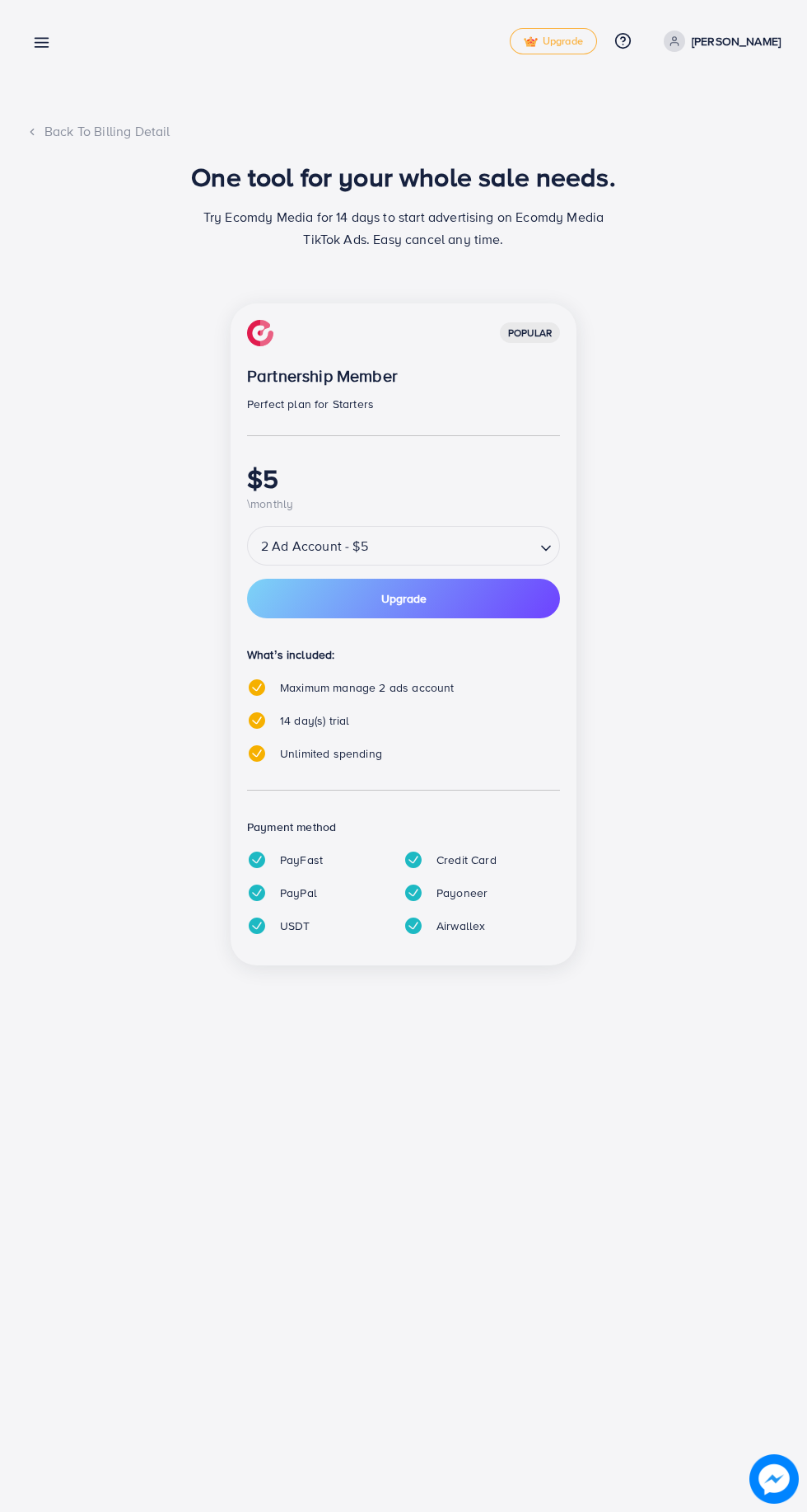
click at [325, 599] on button "Upgrade" at bounding box center [404, 598] width 313 height 39
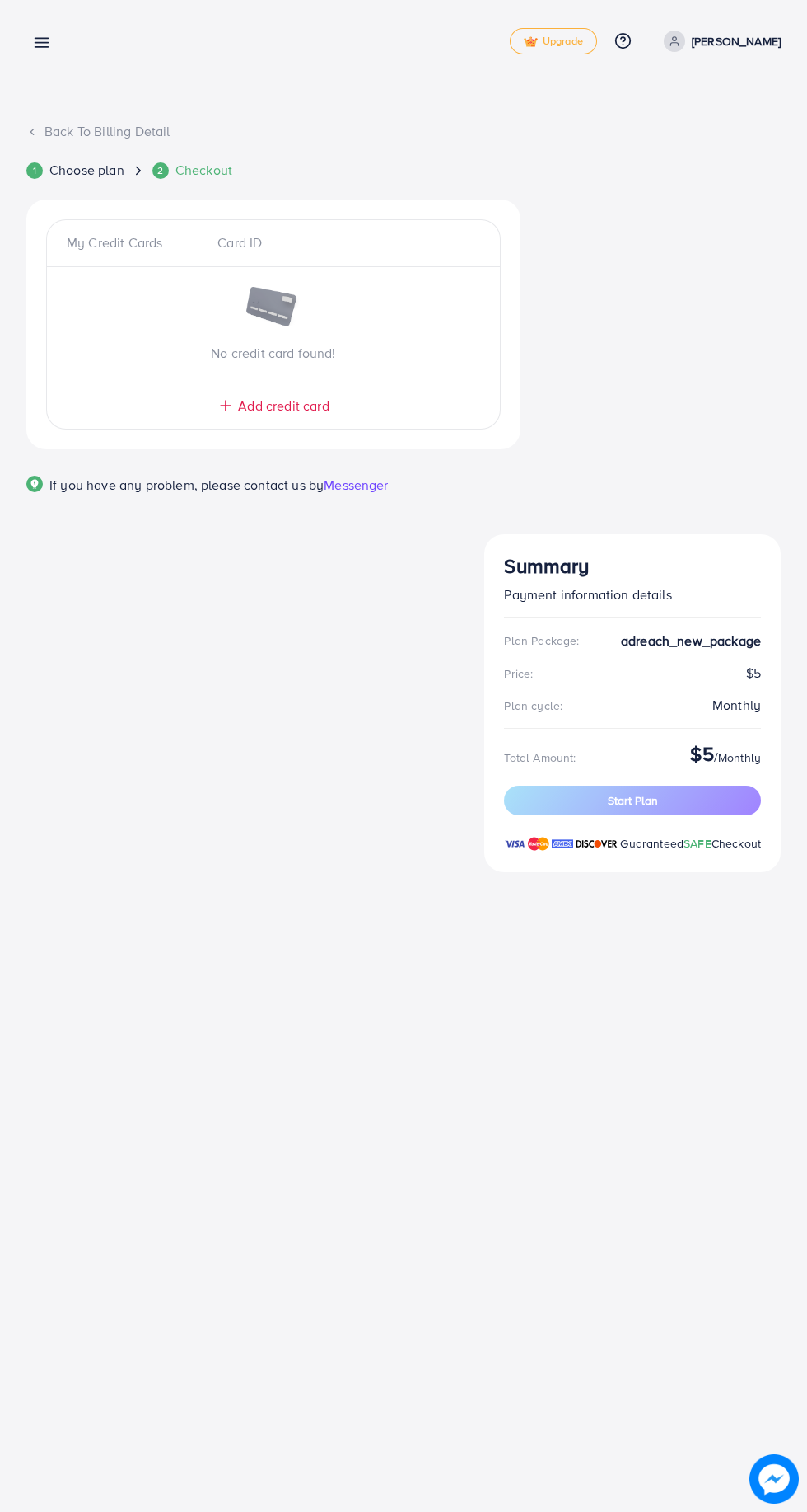
click at [41, 47] on line at bounding box center [41, 47] width 13 height 0
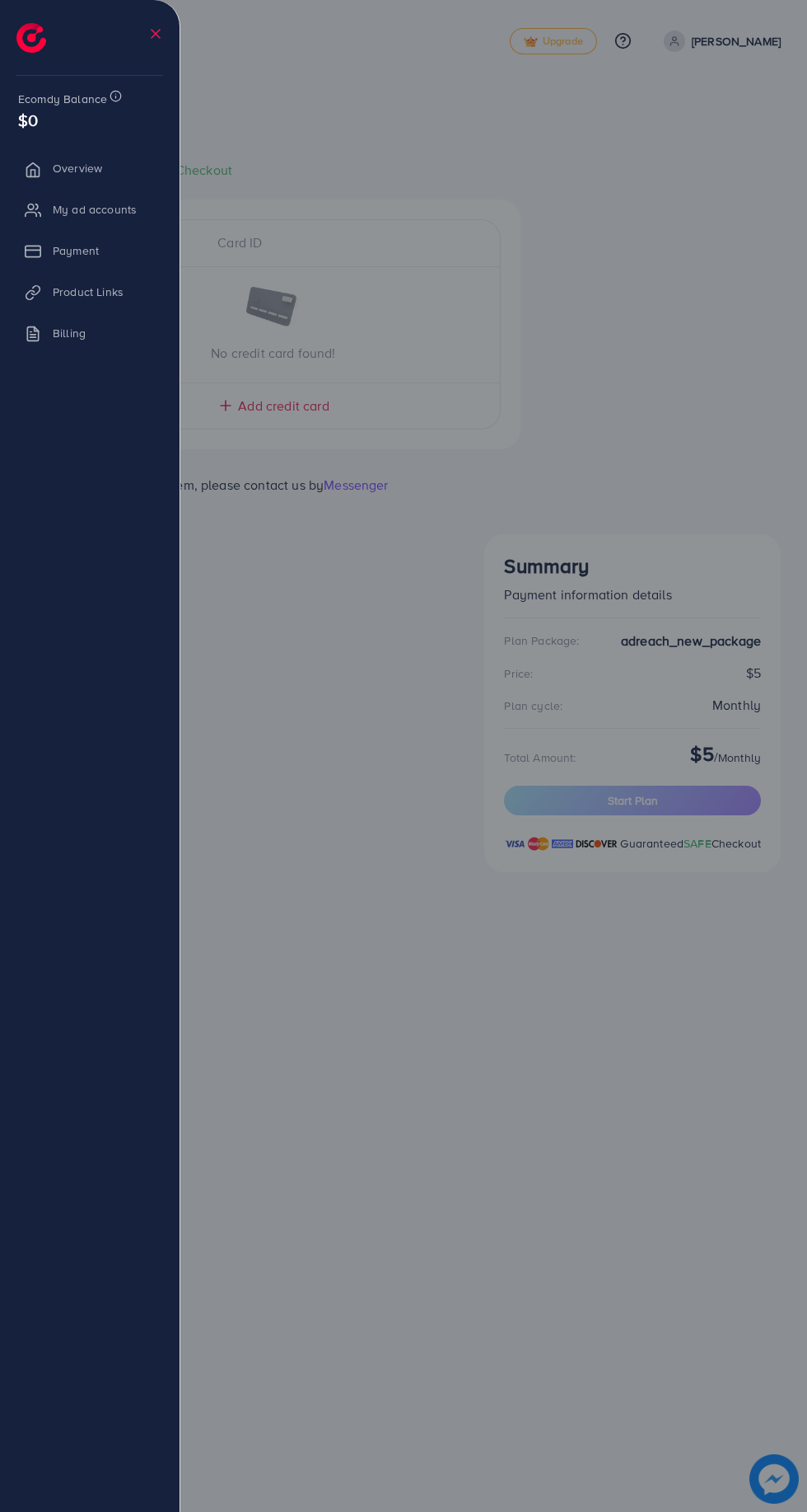
click at [156, 34] on line at bounding box center [156, 33] width 8 height 8
